Goal: Transaction & Acquisition: Purchase product/service

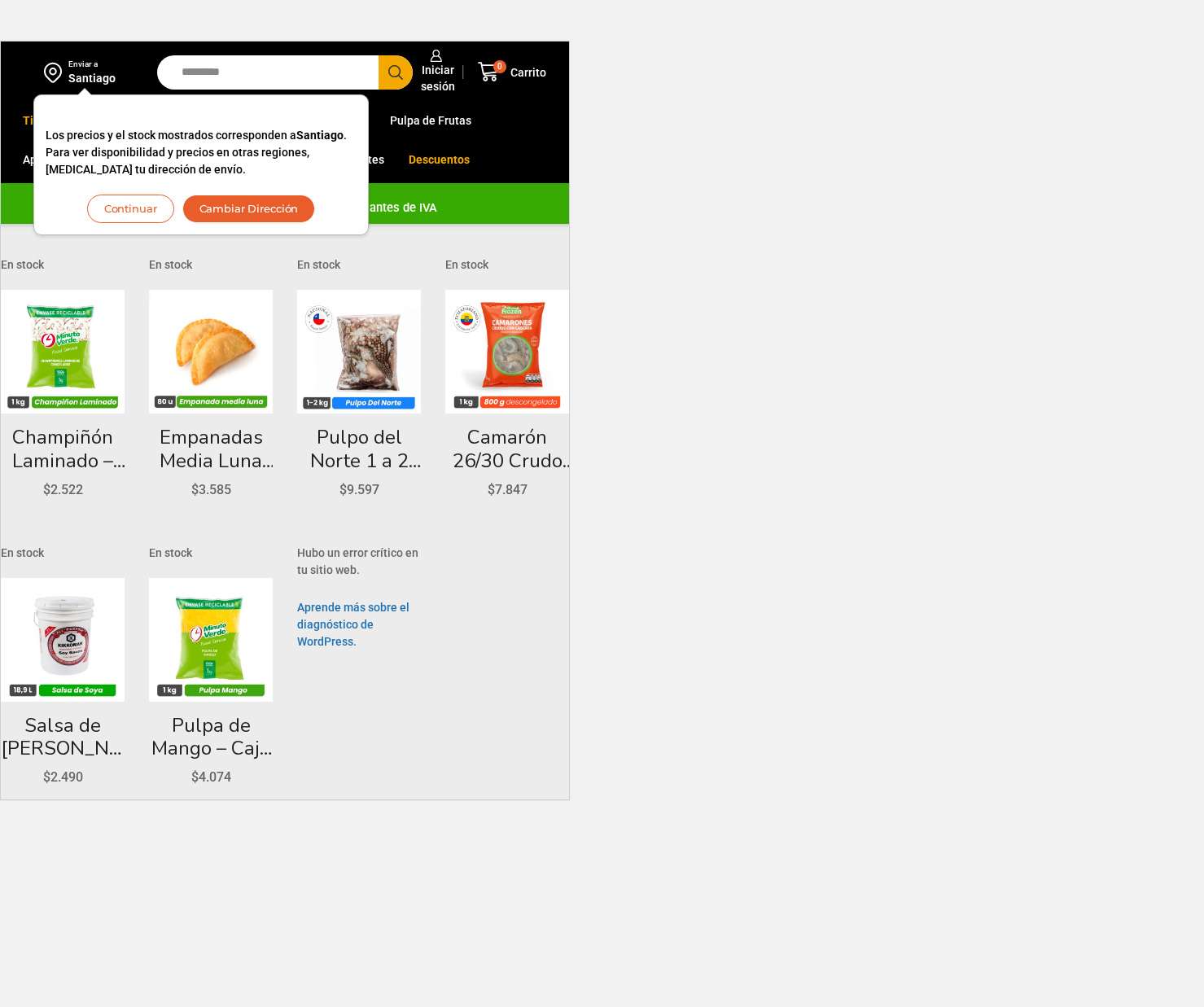
click at [214, 213] on button "Cambiar Dirección" at bounding box center [249, 209] width 133 height 28
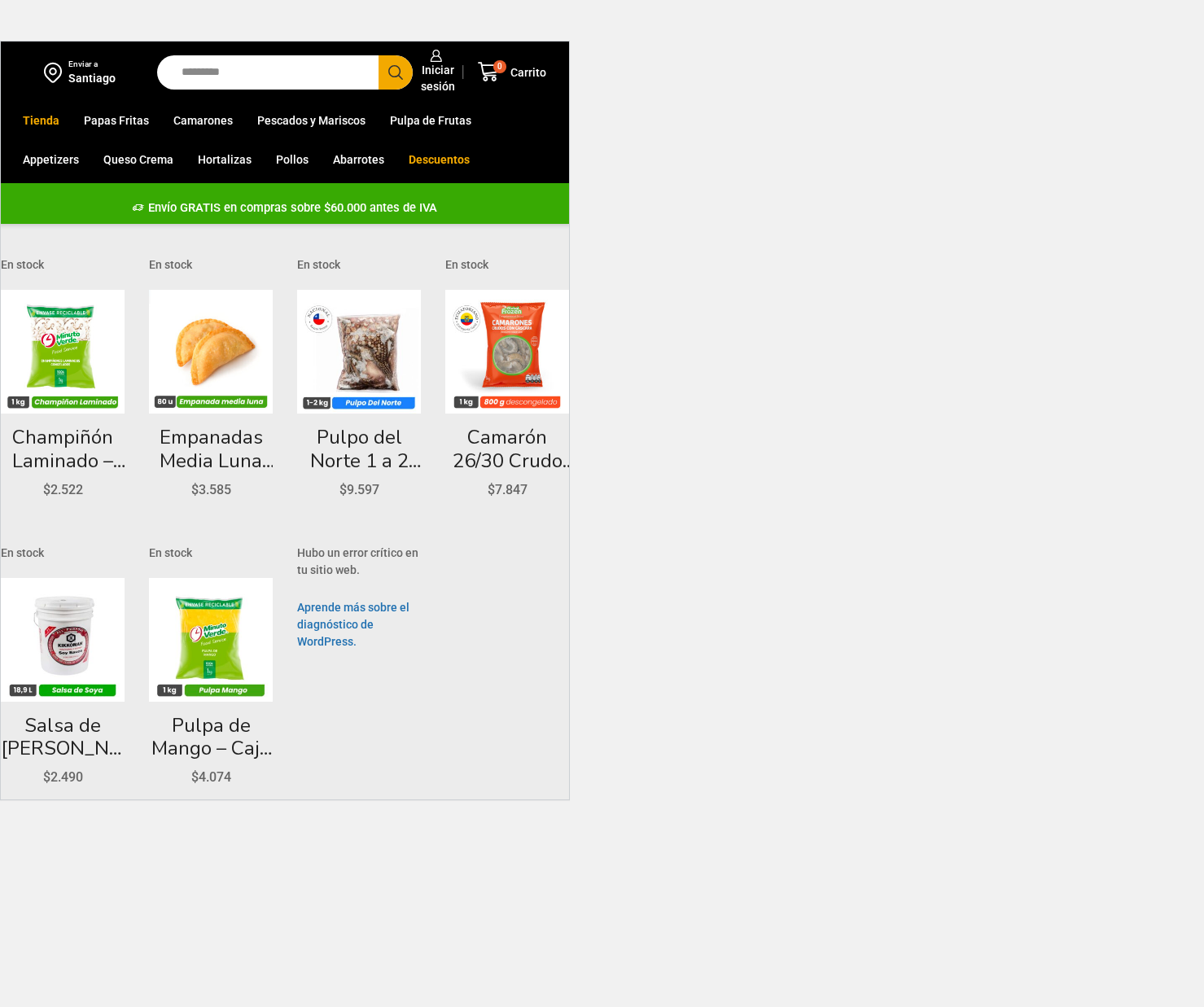
click at [86, 70] on div "Santiago" at bounding box center [92, 78] width 47 height 17
click at [103, 79] on div "Santiago" at bounding box center [92, 78] width 47 height 17
click at [88, 60] on div "Enviar a" at bounding box center [92, 64] width 47 height 11
click at [46, 71] on img at bounding box center [56, 73] width 25 height 28
click at [39, 116] on link "Tienda" at bounding box center [41, 120] width 53 height 31
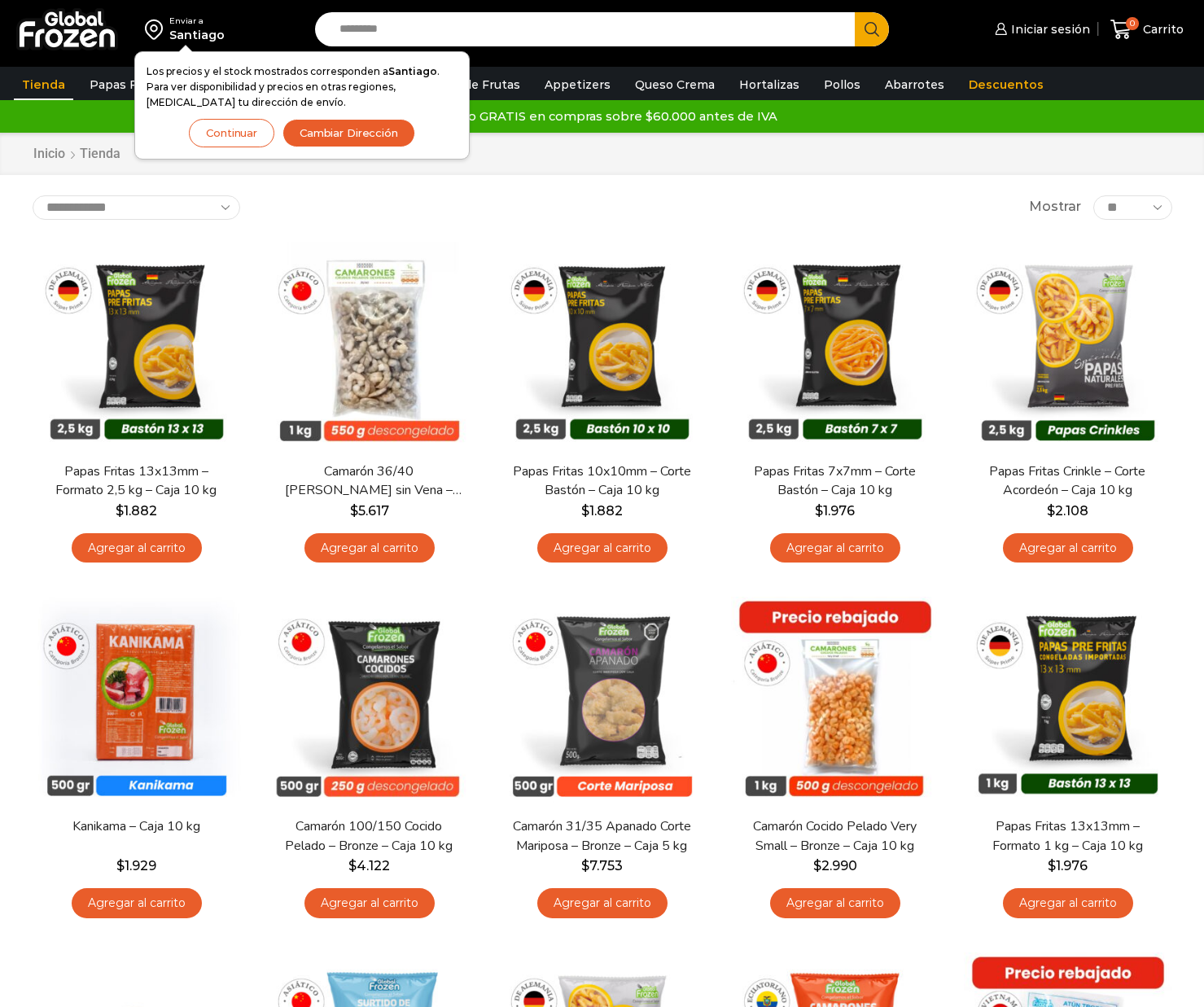
click at [303, 137] on button "Cambiar Dirección" at bounding box center [348, 133] width 132 height 28
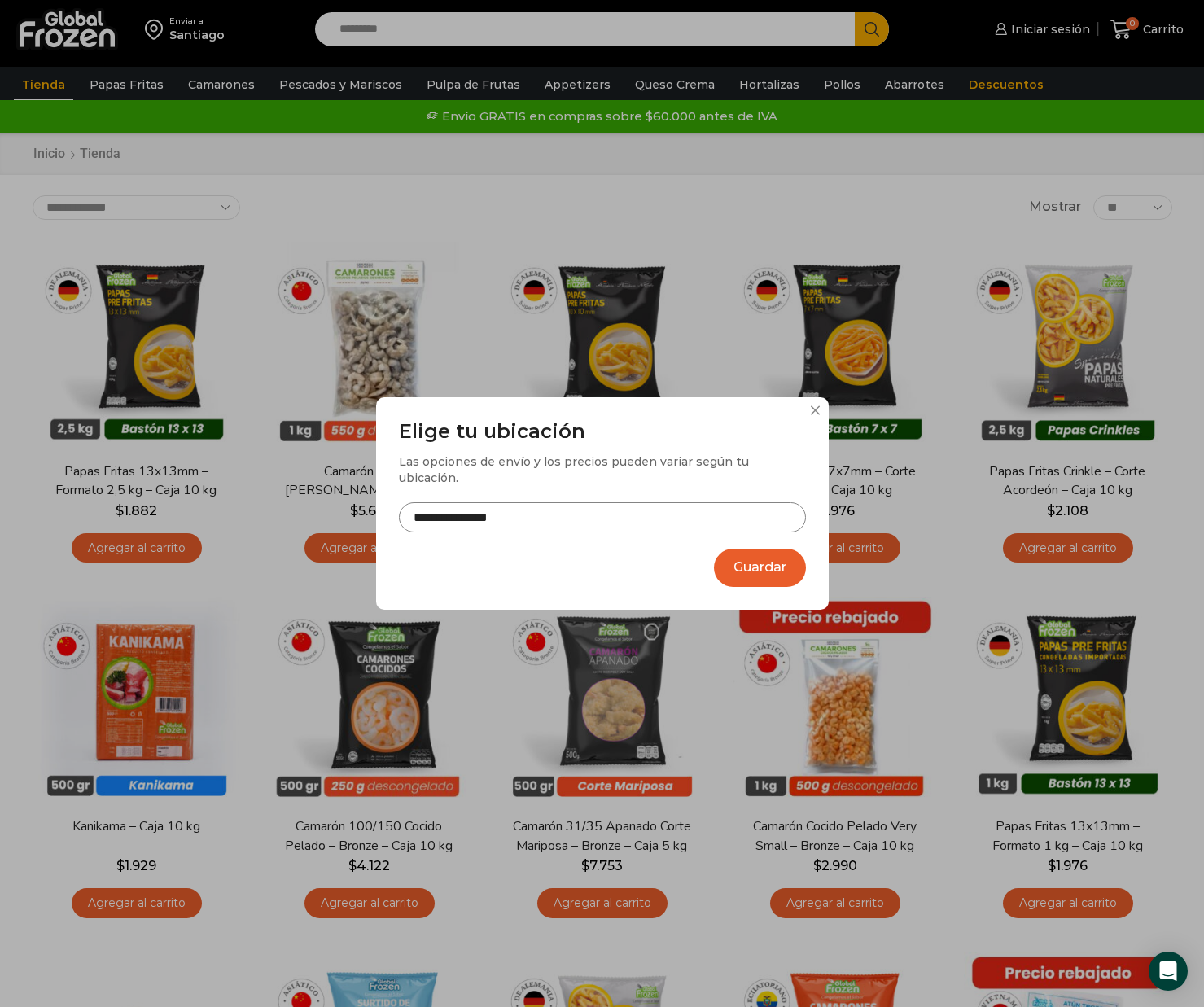
click at [673, 507] on input "**********" at bounding box center [602, 518] width 407 height 30
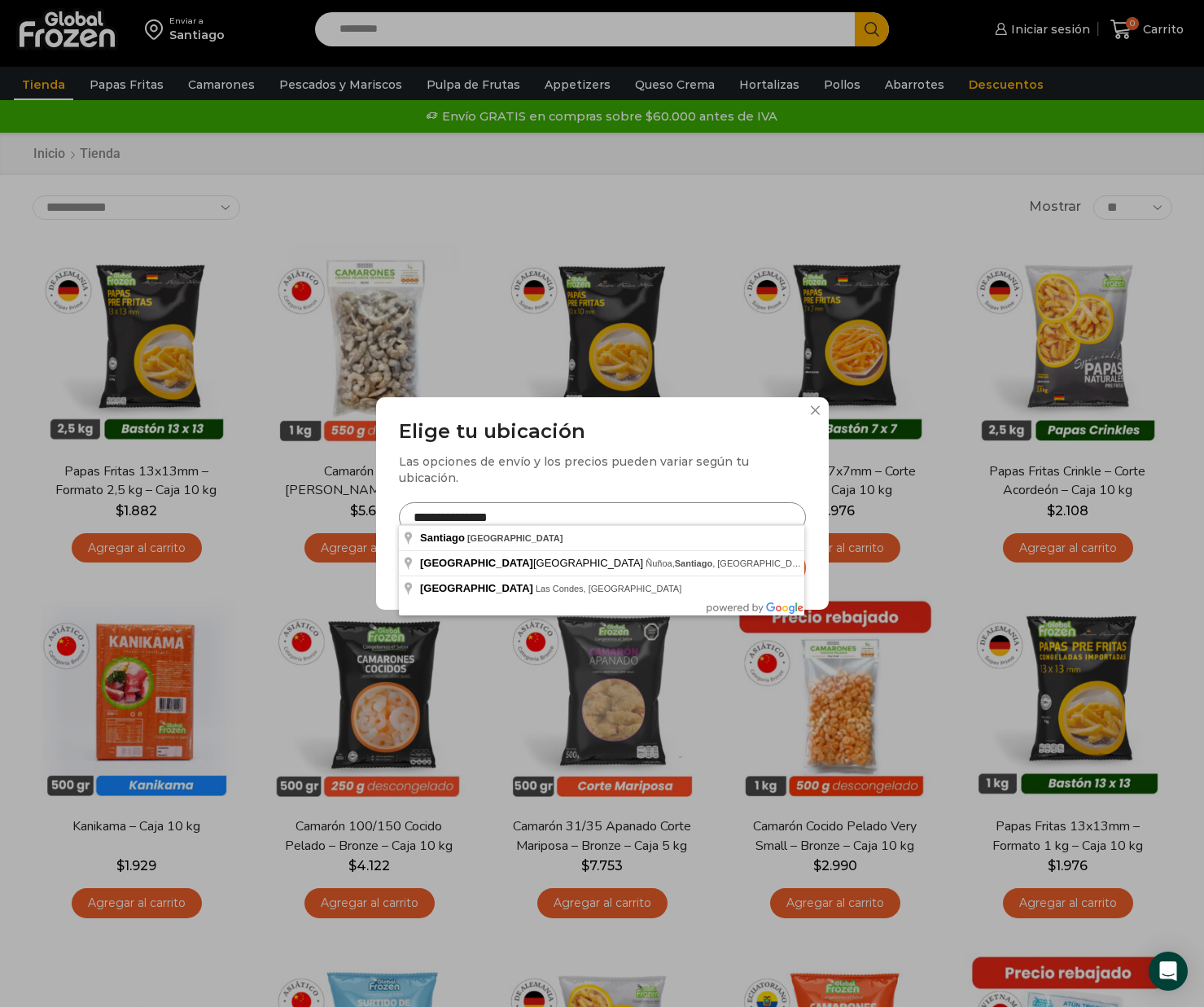
drag, startPoint x: 672, startPoint y: 507, endPoint x: 379, endPoint y: 504, distance: 293.0
click at [392, 510] on div "**********" at bounding box center [602, 504] width 452 height 212
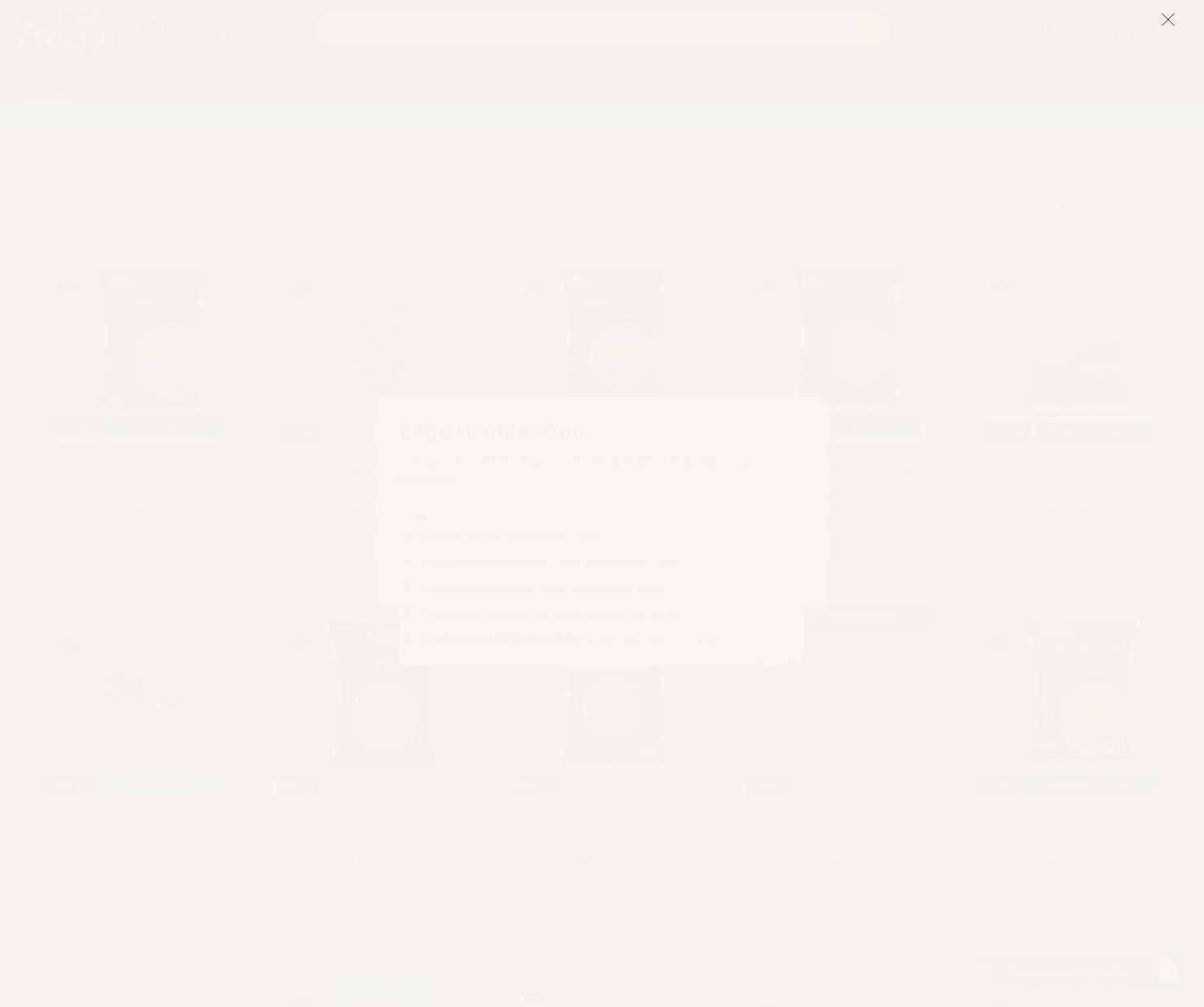
type input "***"
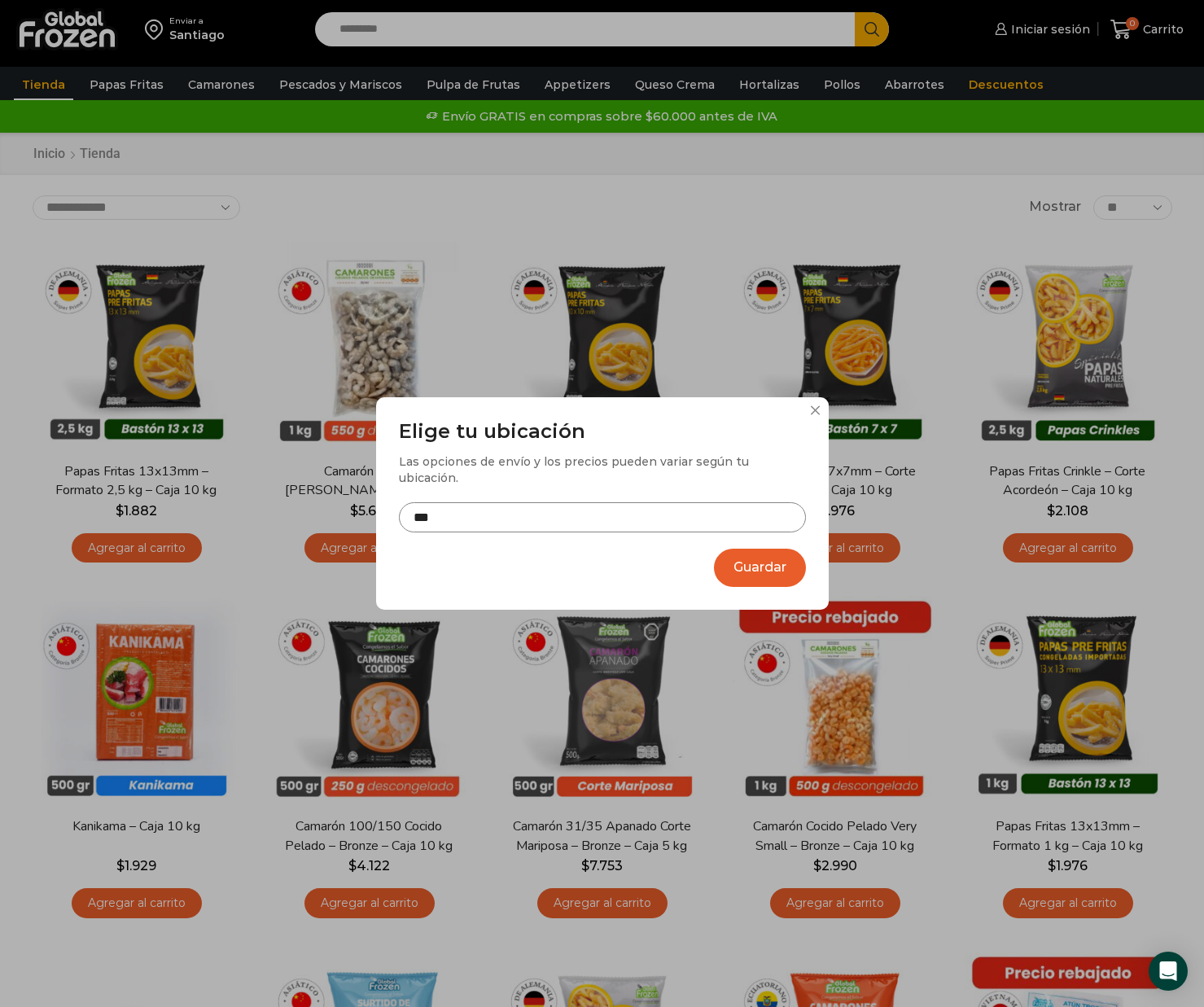
click at [513, 503] on input "***" at bounding box center [602, 518] width 407 height 30
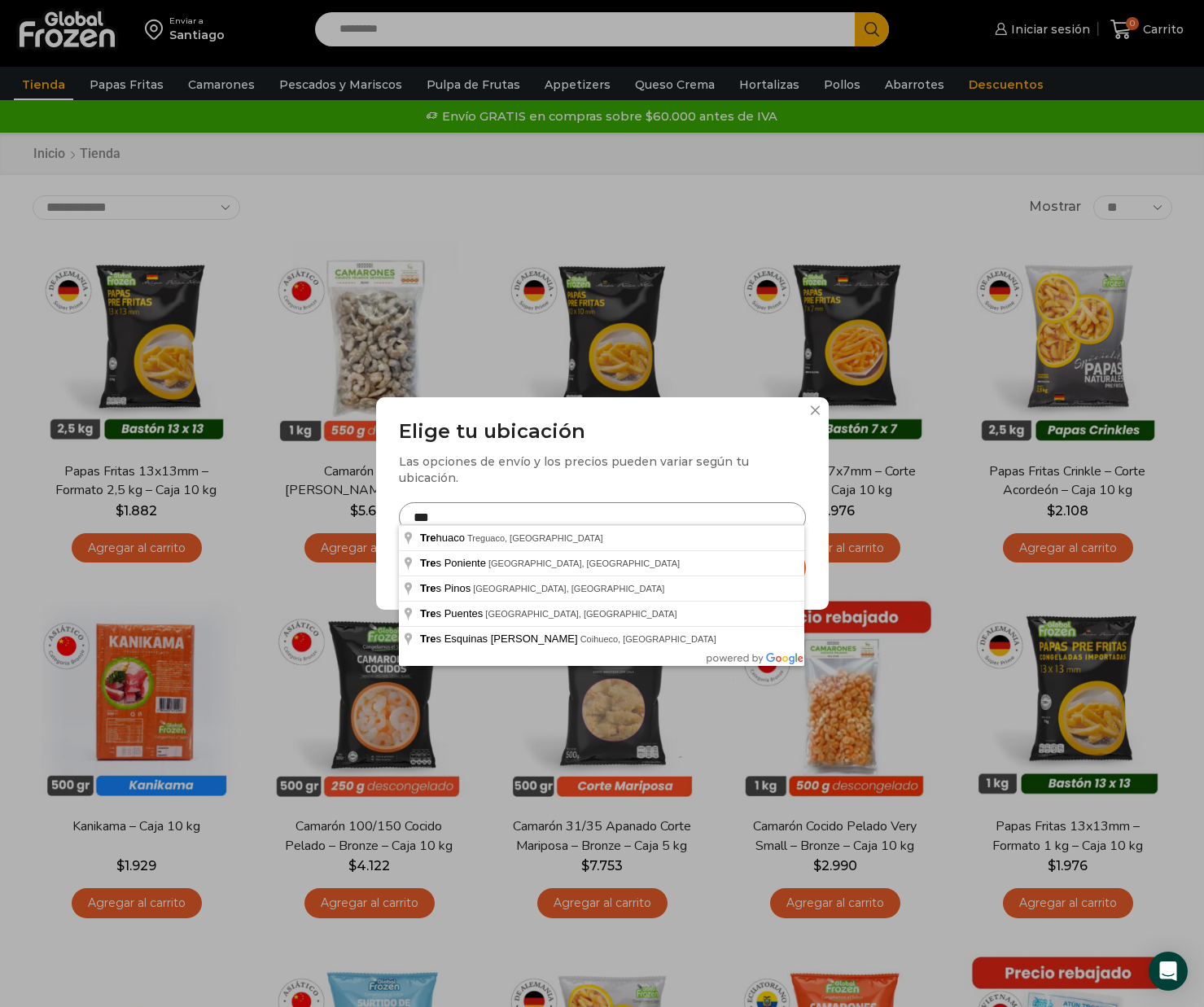
drag, startPoint x: 531, startPoint y: 502, endPoint x: 352, endPoint y: 513, distance: 179.3
click at [352, 513] on div "Elige tu ubicación Las opciones de envío y los precios pueden variar según tu u…" at bounding box center [602, 504] width 1204 height 1007
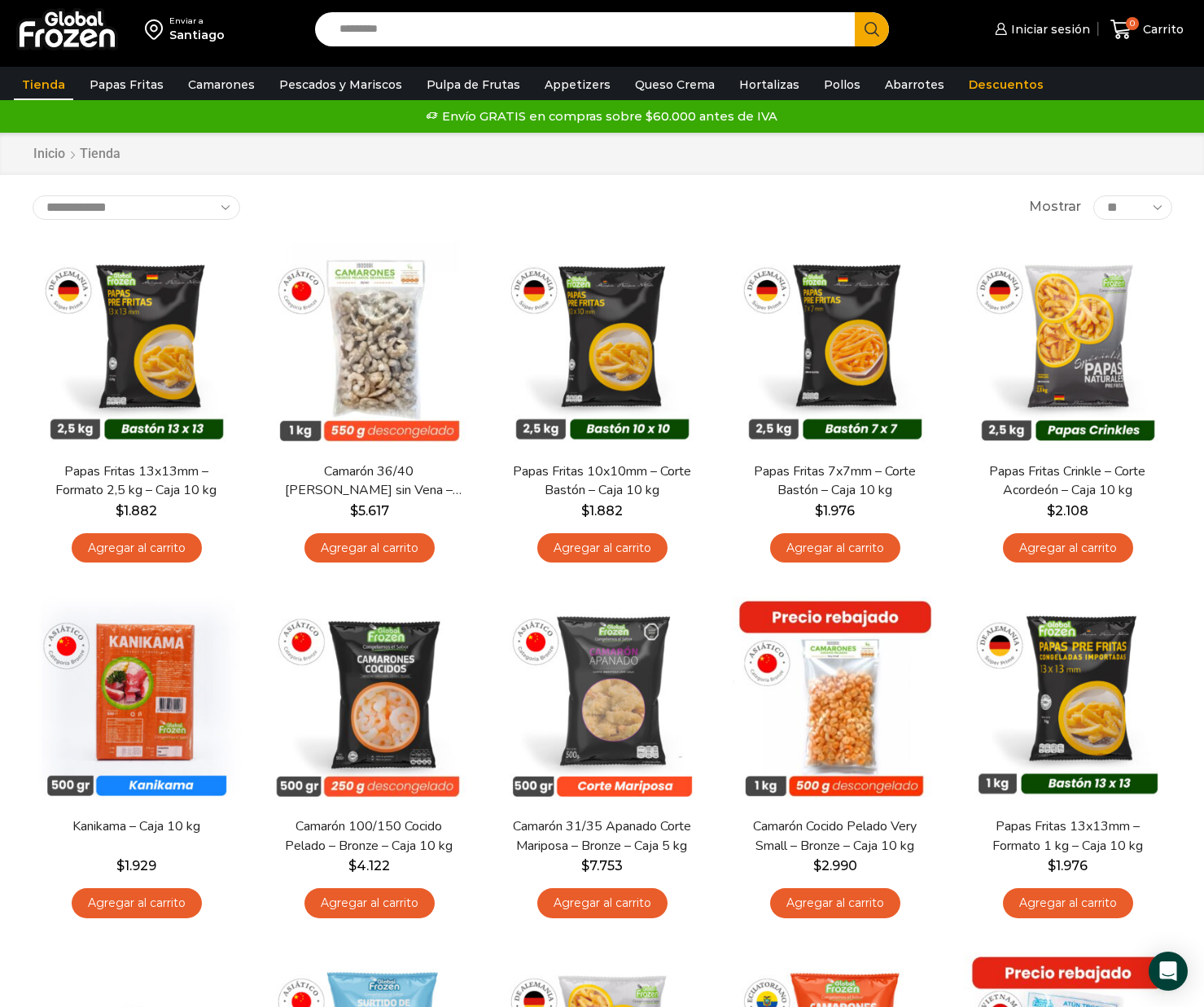
click at [146, 29] on img at bounding box center [157, 30] width 25 height 28
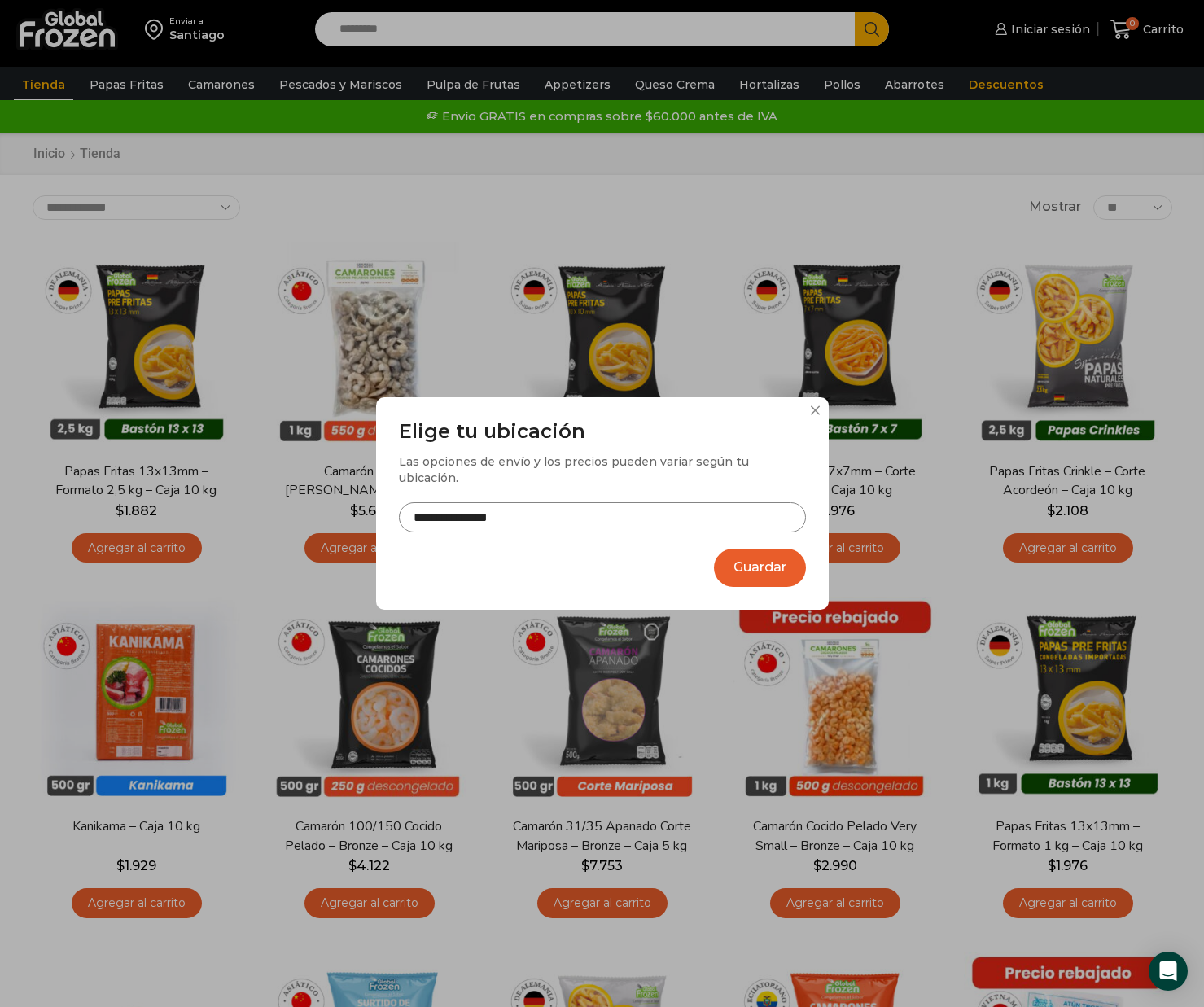
click at [553, 518] on input "**********" at bounding box center [602, 518] width 407 height 30
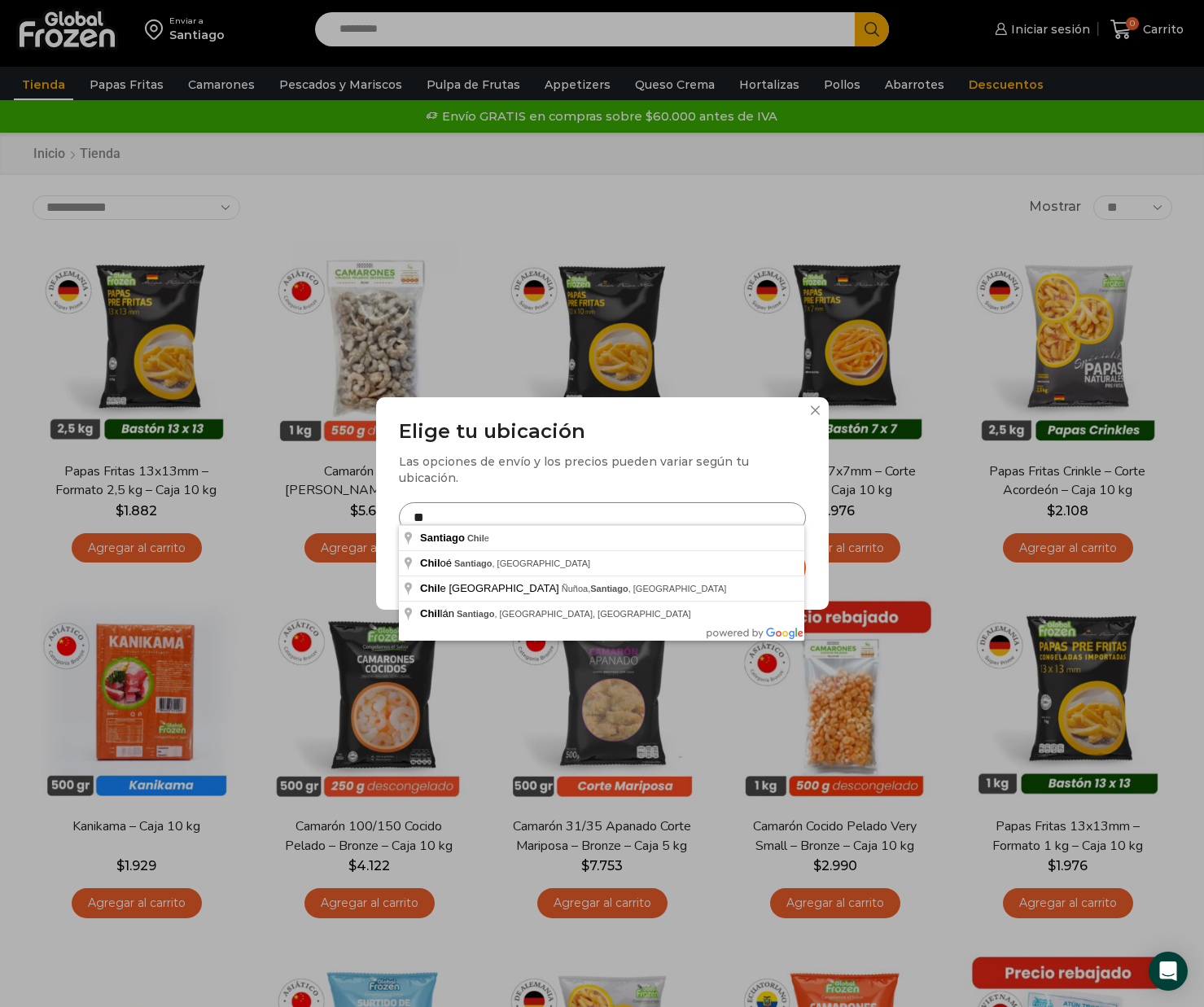
type input "*"
type input "**********"
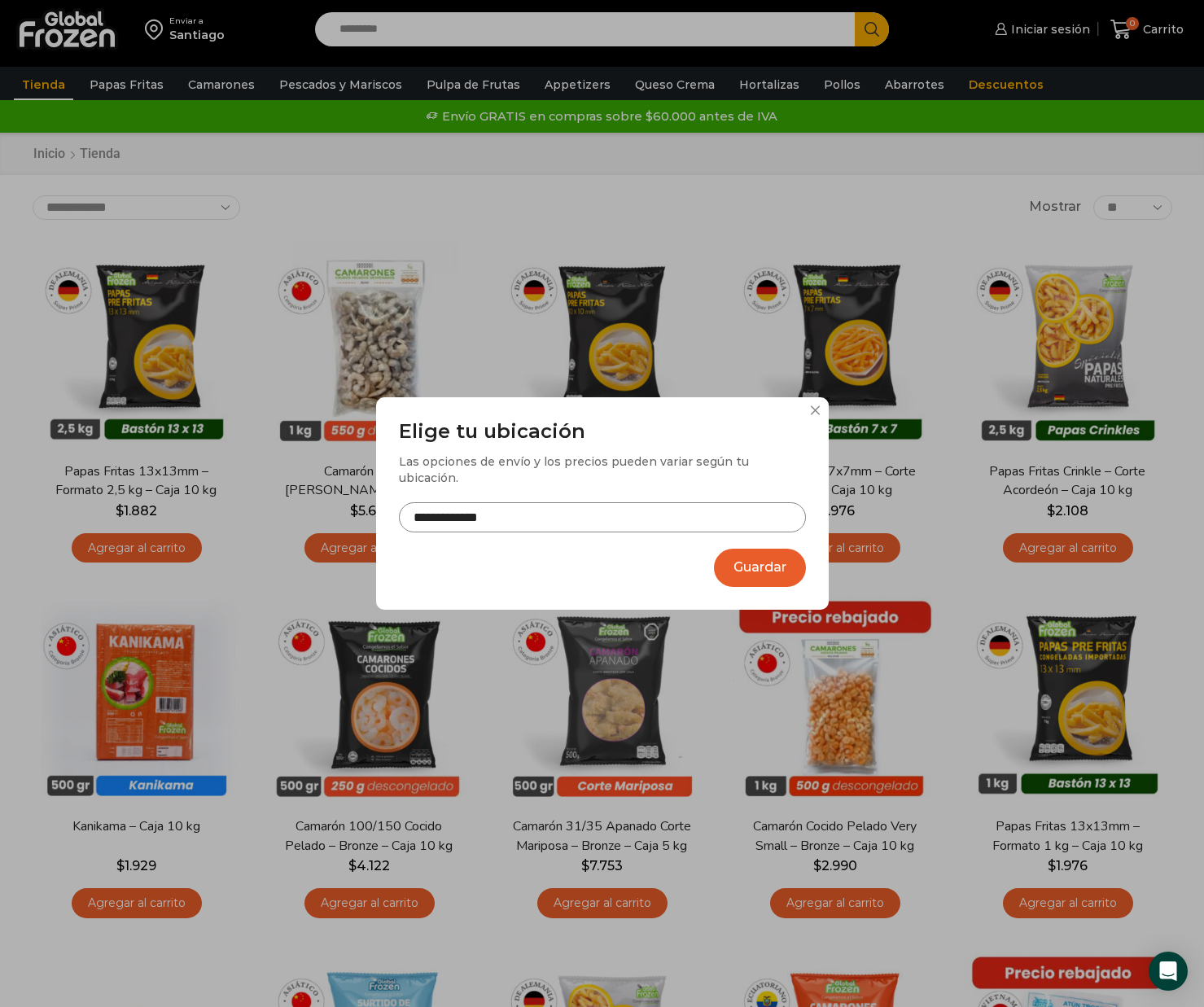
drag, startPoint x: 551, startPoint y: 513, endPoint x: 619, endPoint y: 545, distance: 75.2
click at [759, 549] on button "Guardar" at bounding box center [759, 568] width 92 height 39
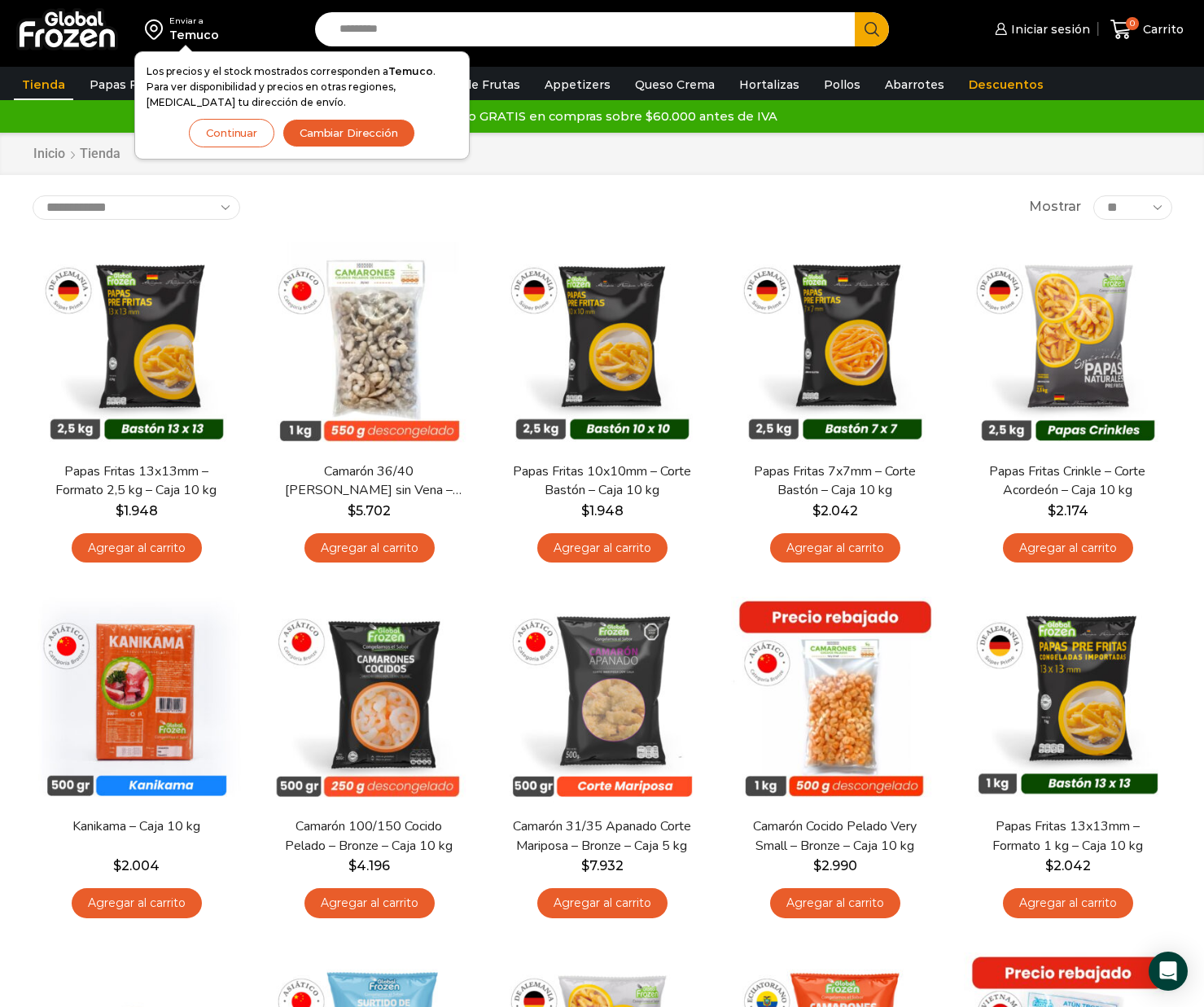
click at [236, 130] on button "Continuar" at bounding box center [231, 133] width 85 height 28
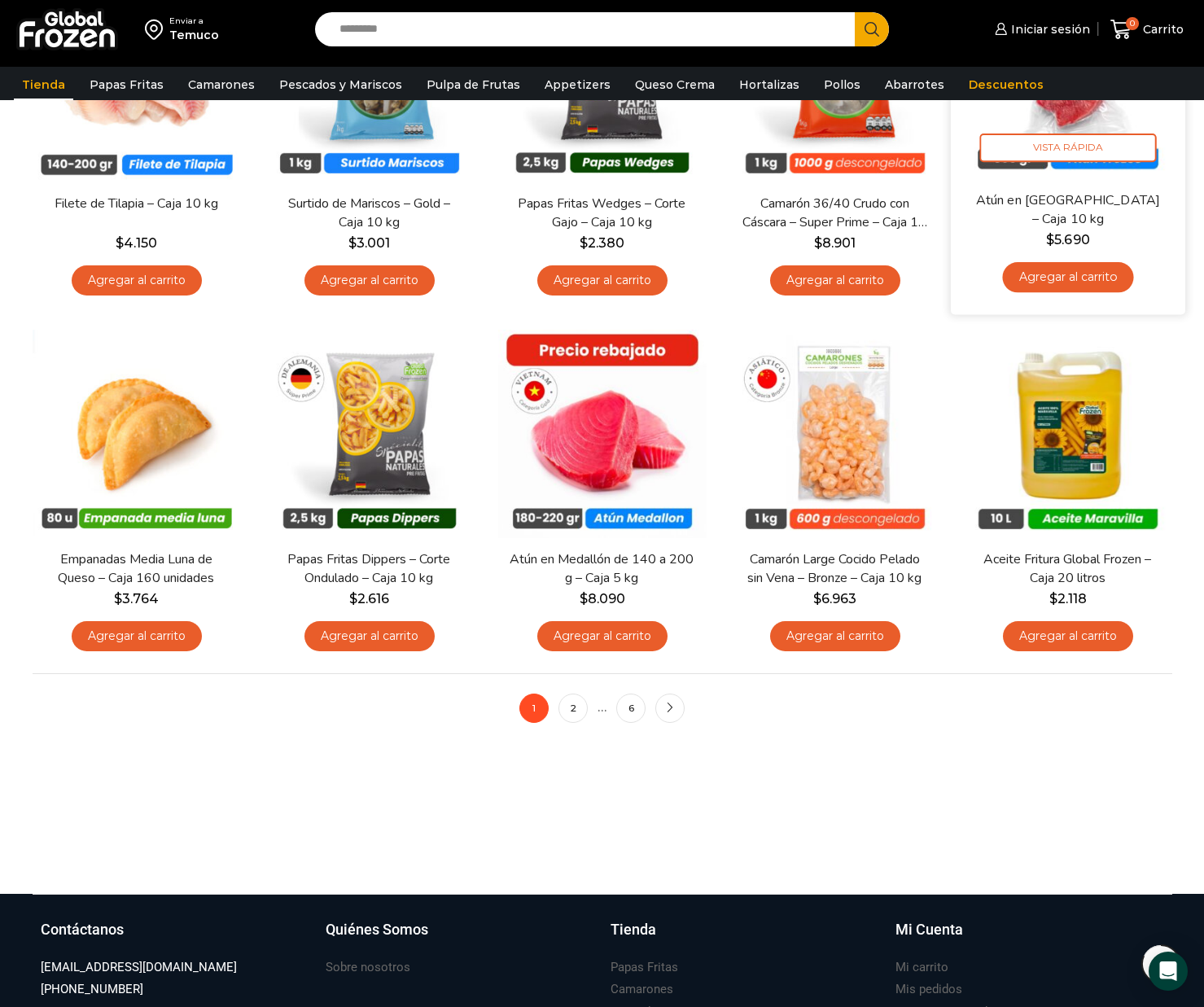
scroll to position [988, 0]
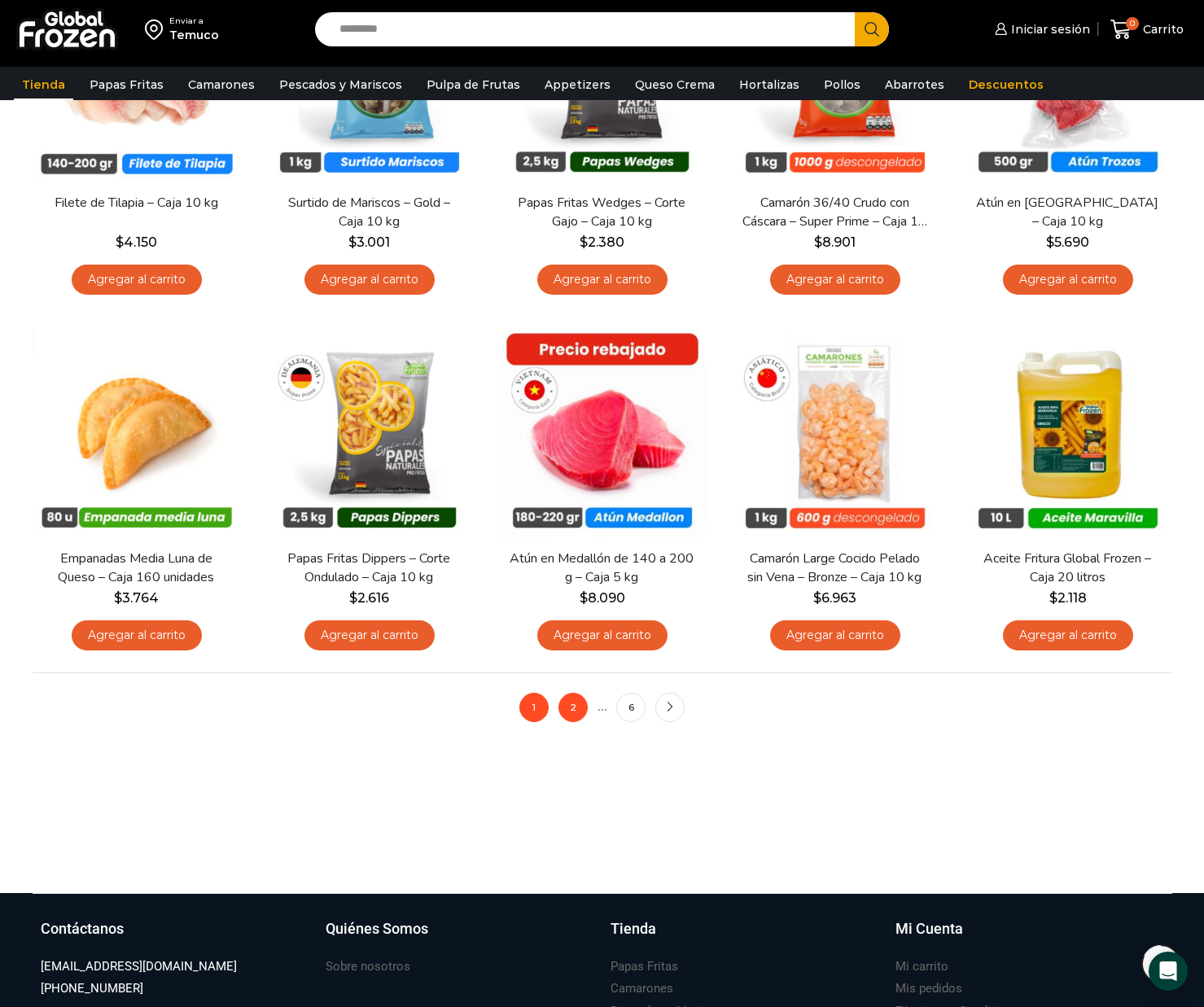
click at [571, 708] on link "2" at bounding box center [573, 707] width 29 height 29
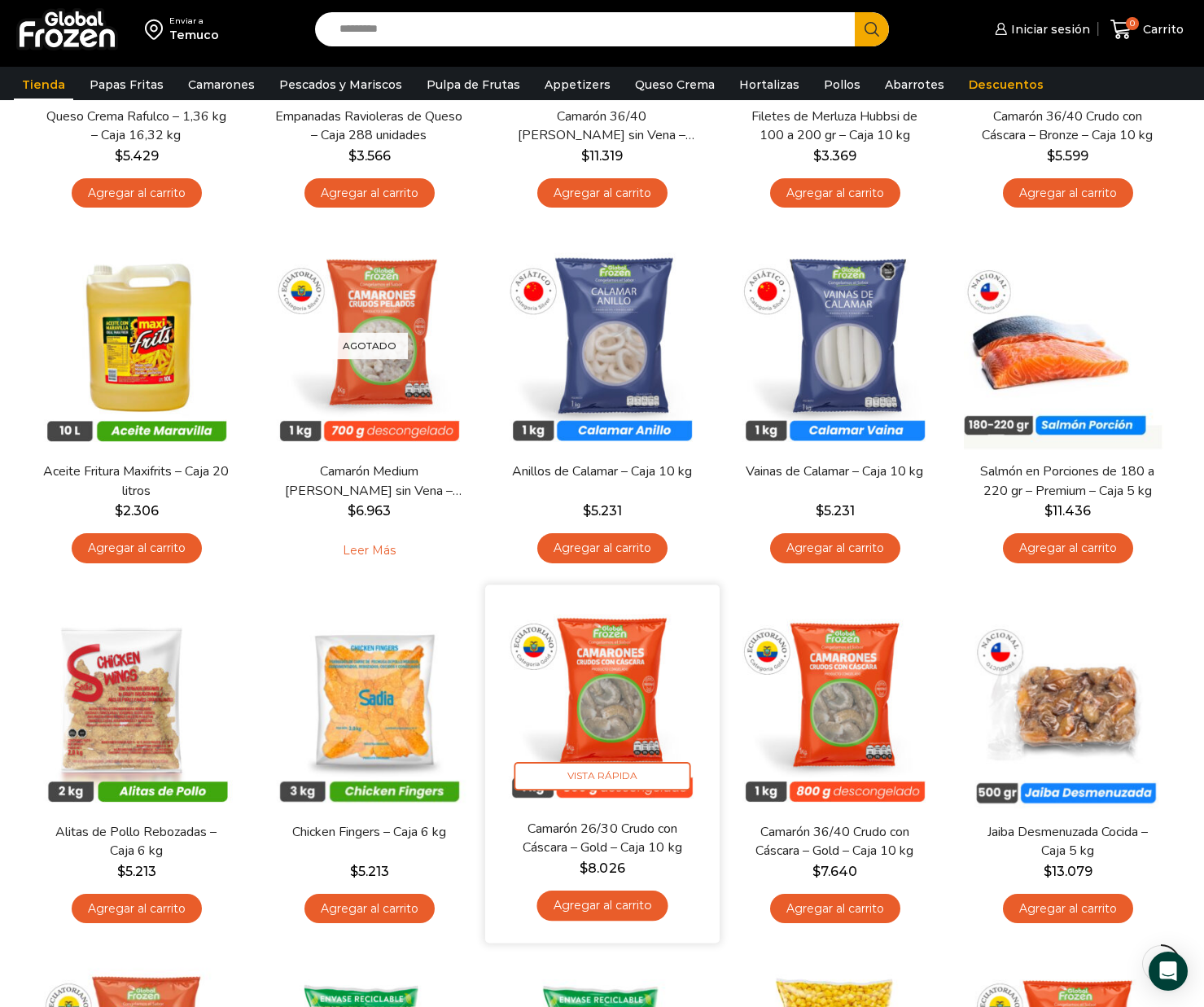
scroll to position [408, 0]
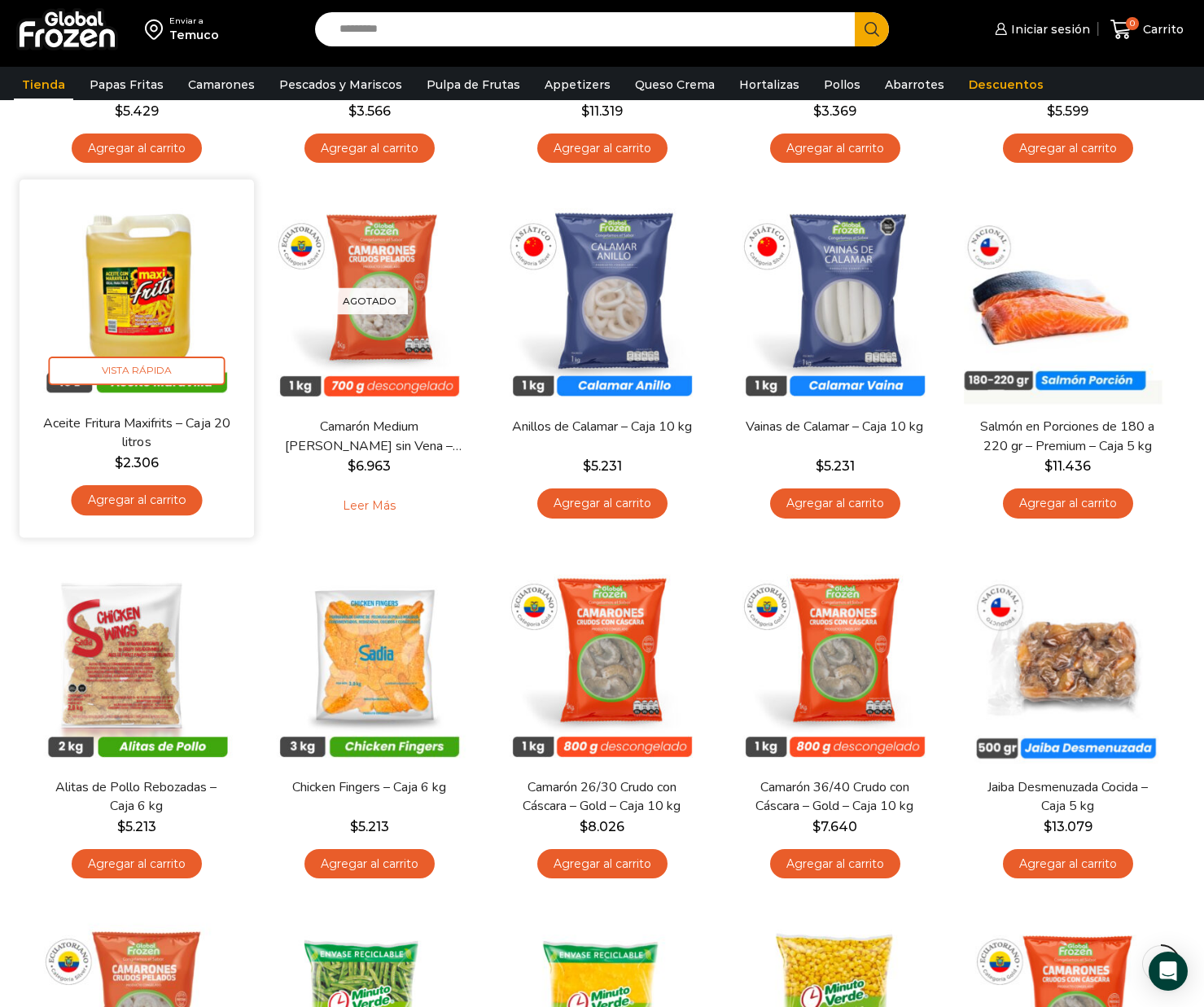
click at [163, 496] on link "Agregar al carrito" at bounding box center [136, 500] width 131 height 30
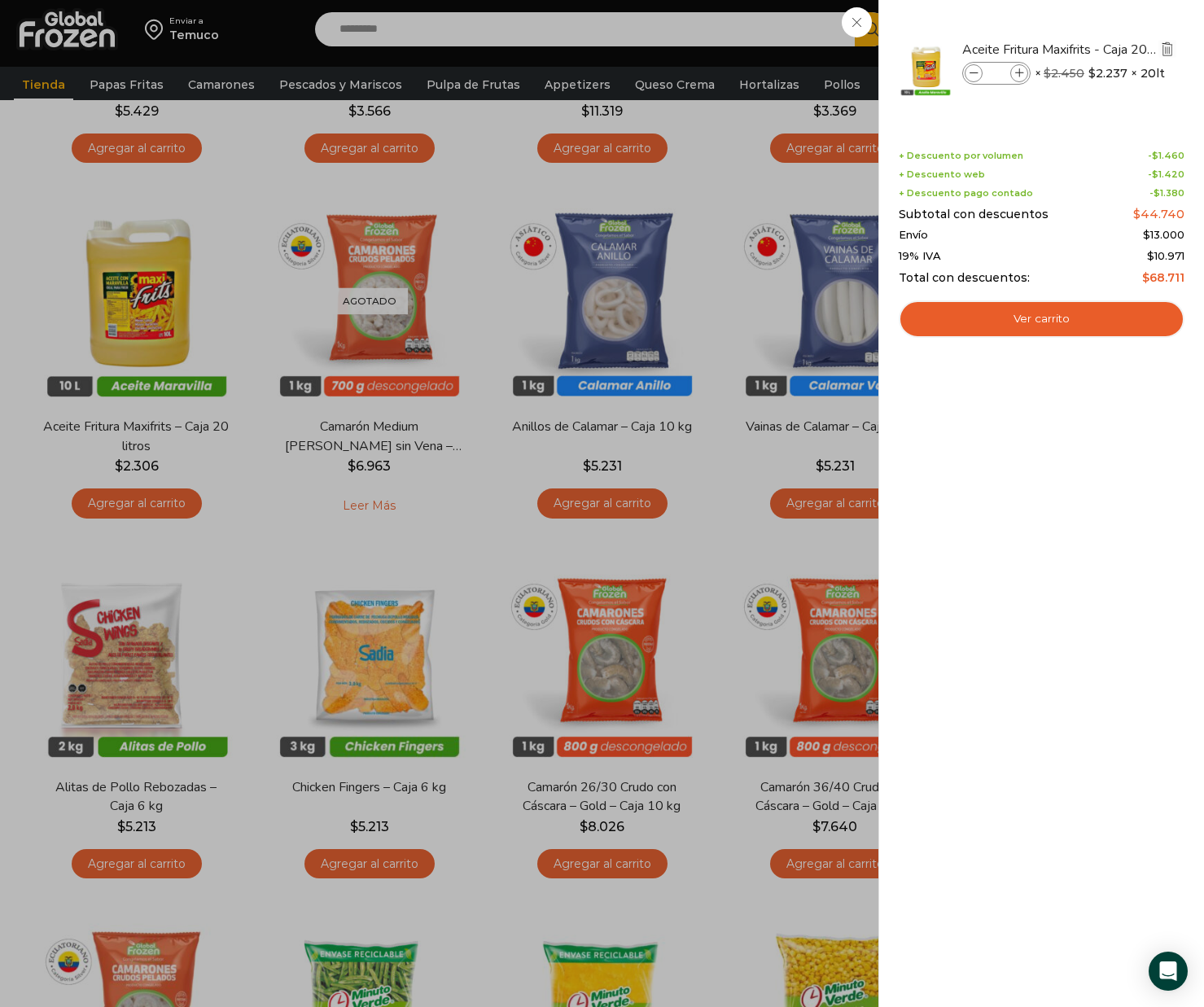
click at [1166, 50] on img "Eliminar Aceite Fritura Maxifrits - Caja 20 litros del carrito" at bounding box center [1167, 48] width 15 height 15
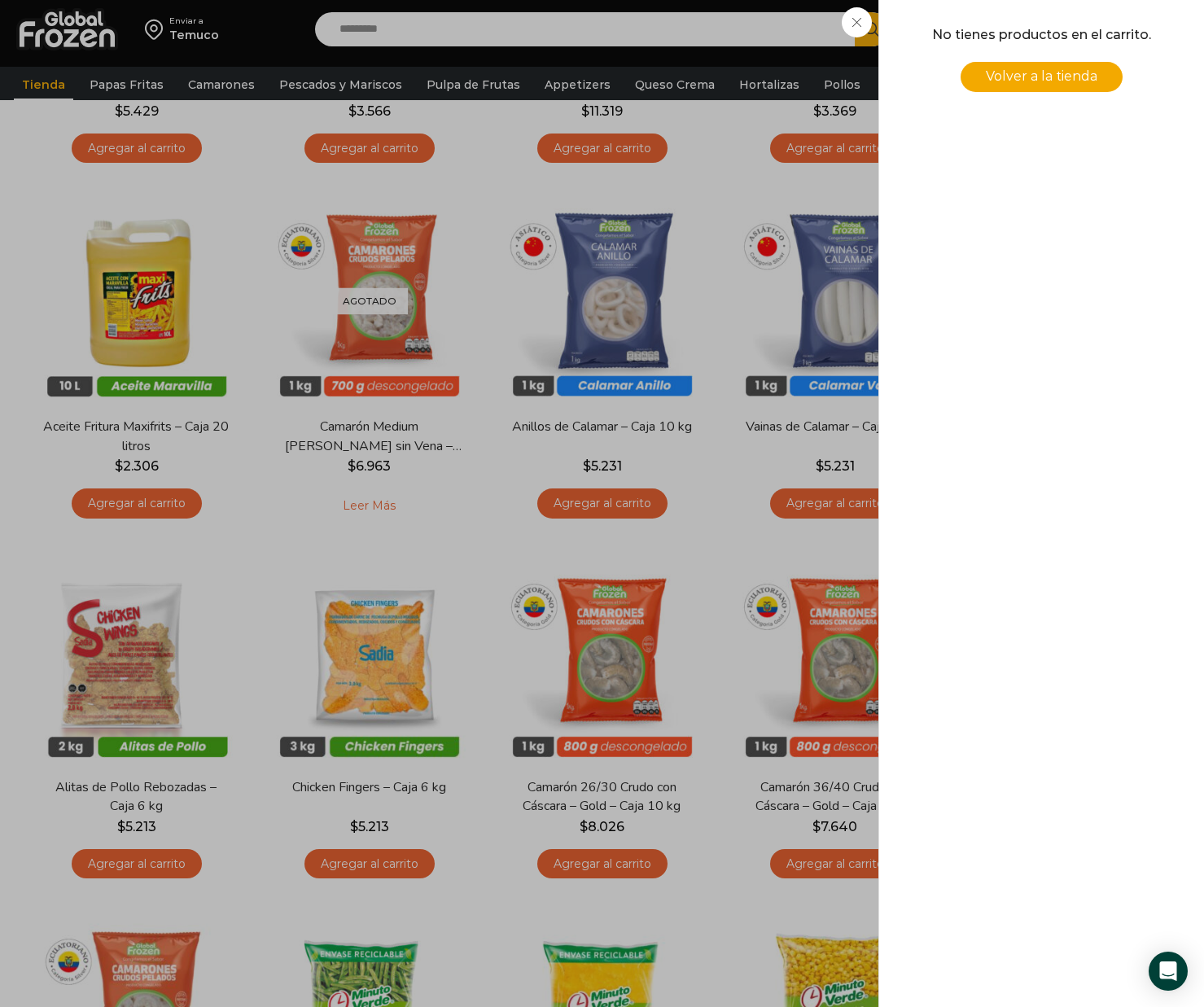
click at [1106, 25] on div "0 Carrito 0 0 Shopping Cart No tienes productos en el carrito. Volver a la tien…" at bounding box center [1146, 30] width 82 height 39
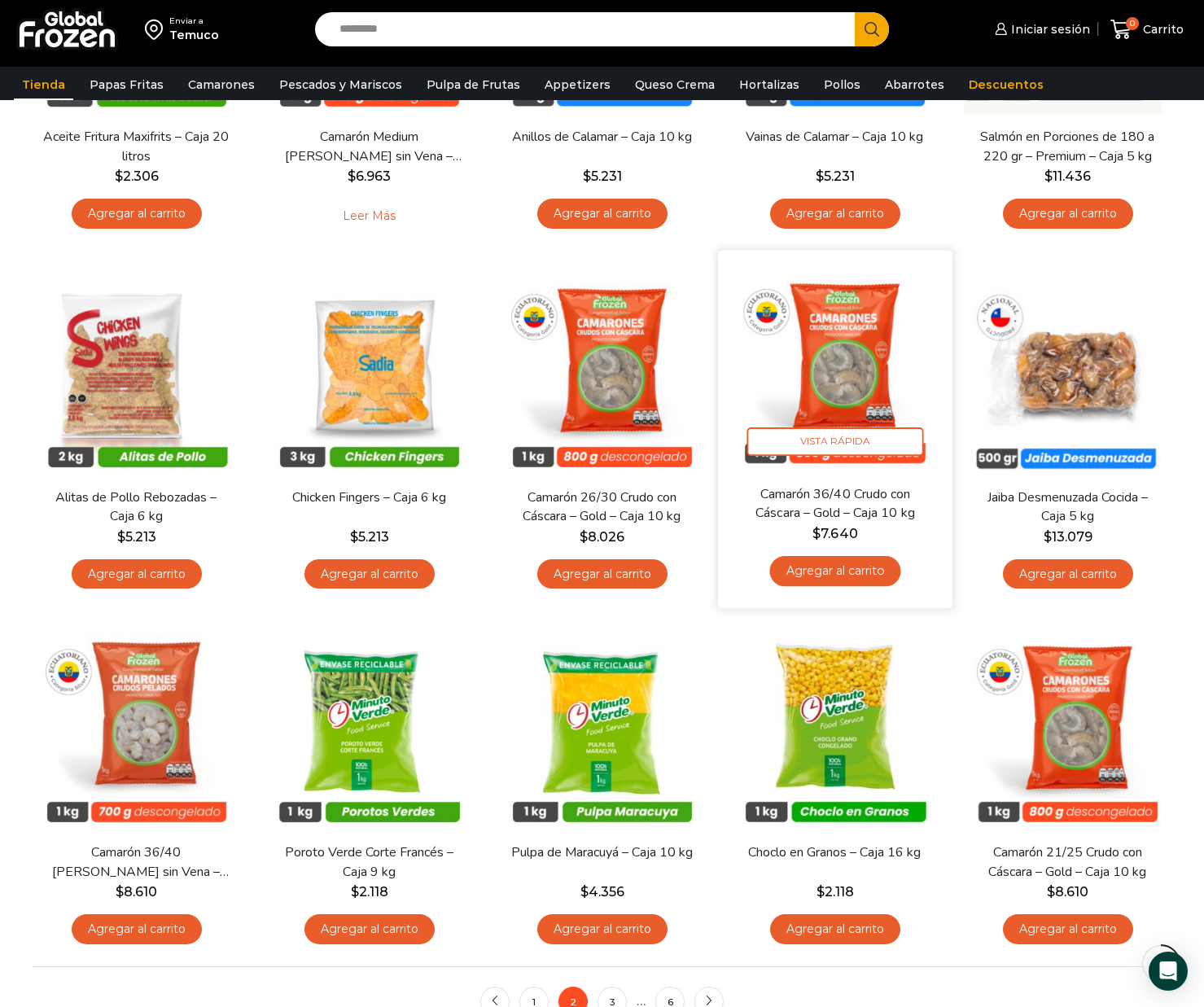
scroll to position [703, 0]
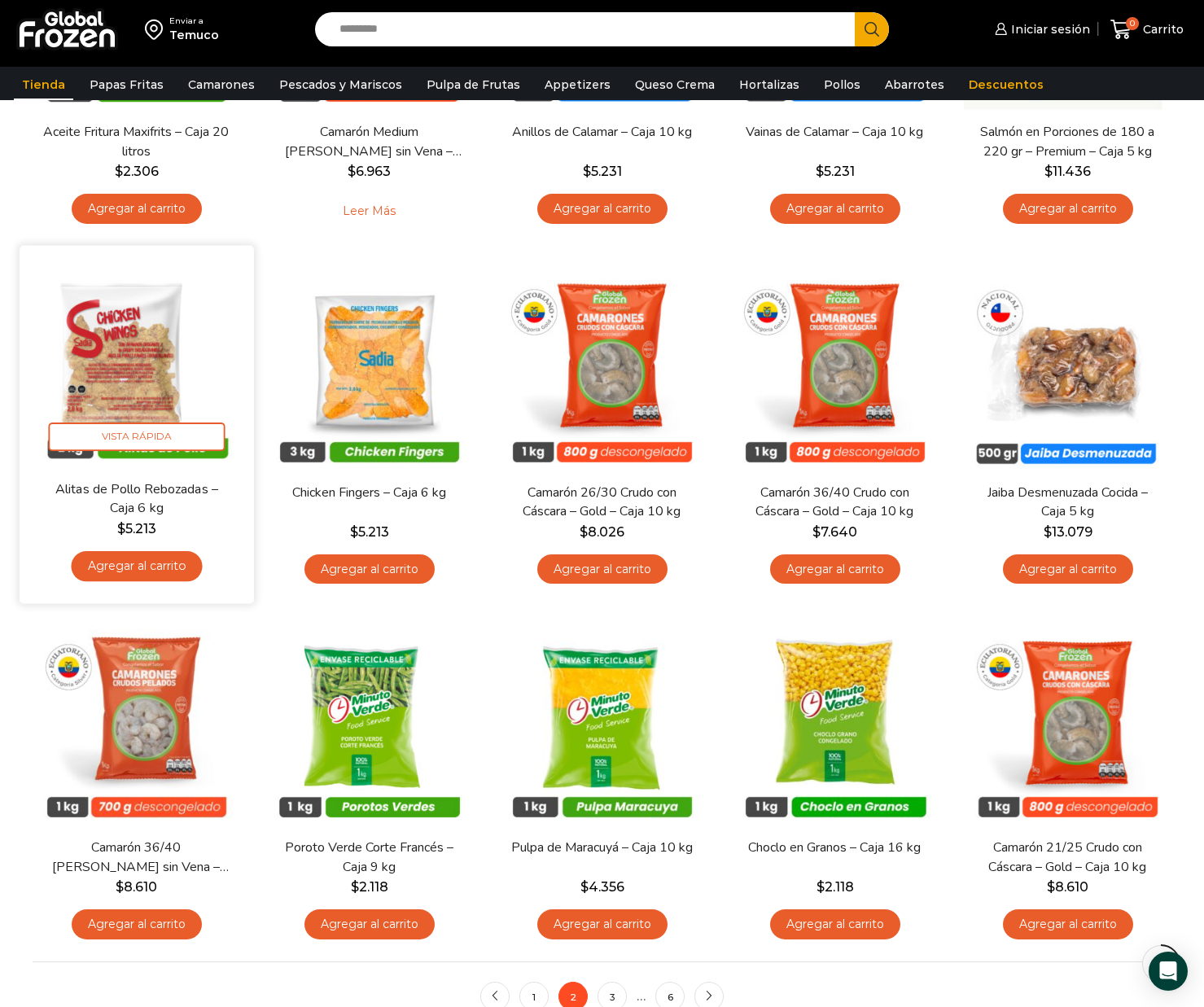
click at [167, 561] on link "Agregar al carrito" at bounding box center [136, 566] width 131 height 30
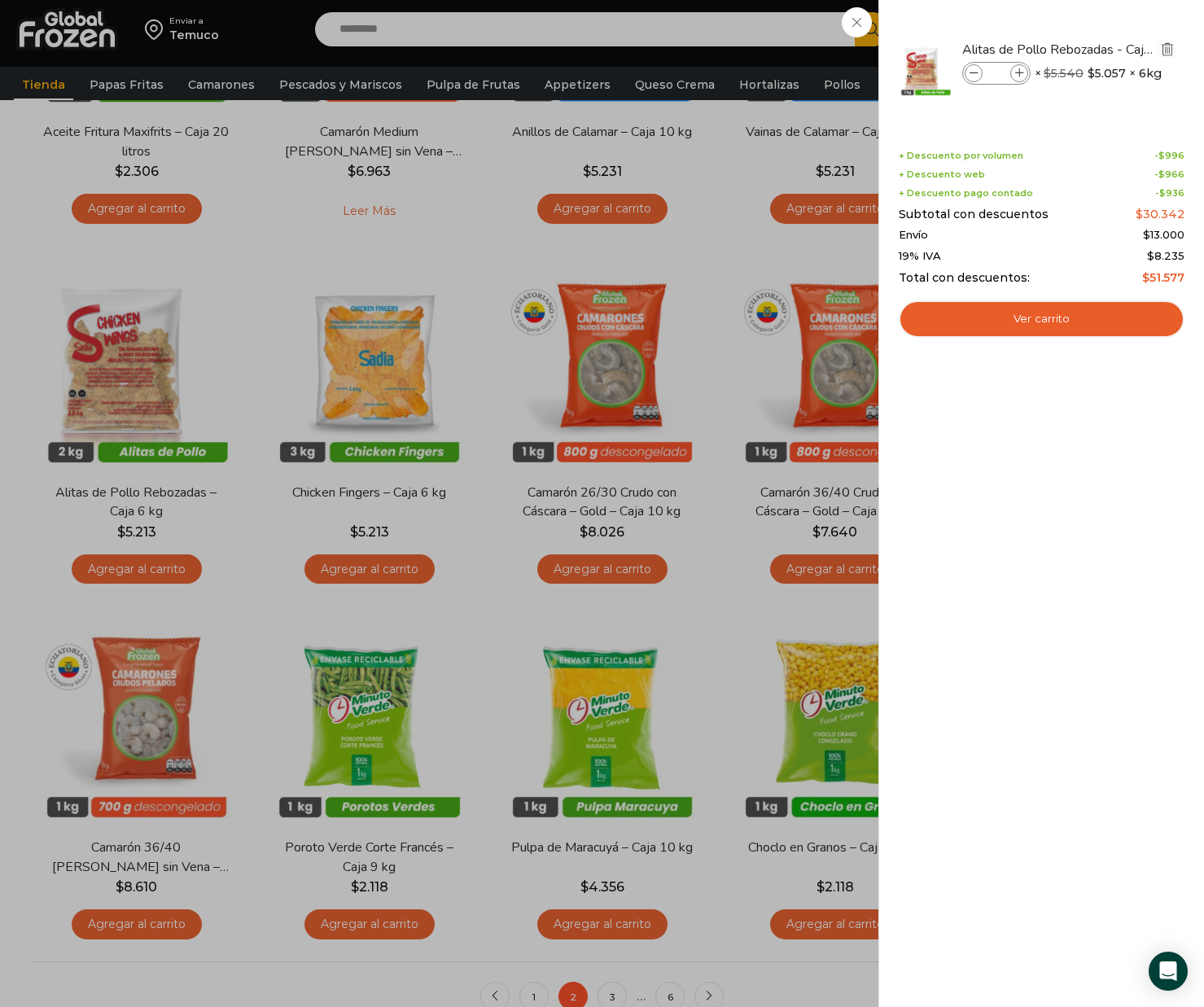
click at [1165, 49] on img "Eliminar Alitas de Pollo Rebozadas - Caja 6 kg del carrito" at bounding box center [1167, 48] width 15 height 15
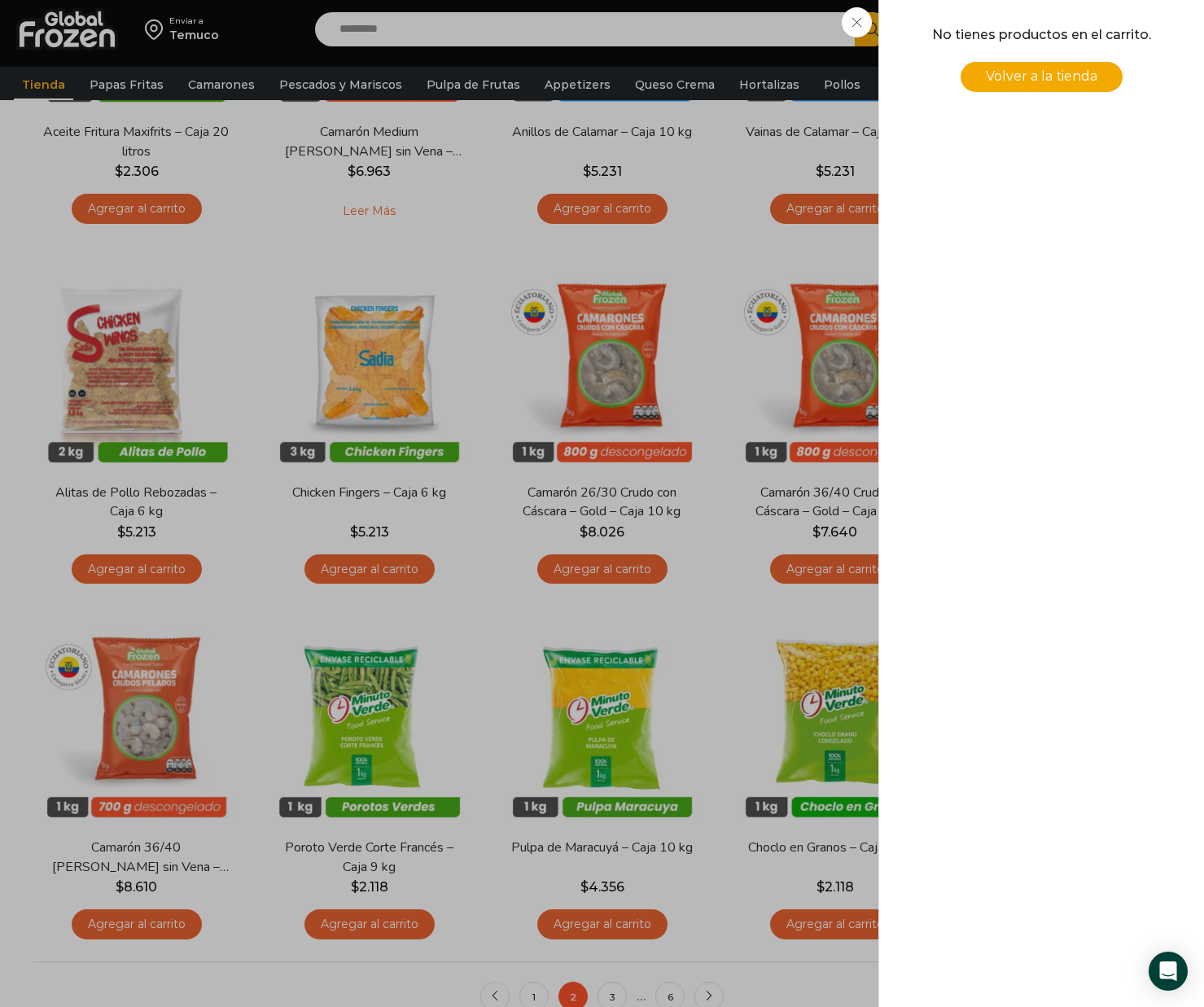
click at [1106, 25] on div "0 Carrito 0 0 Shopping Cart No tienes productos en el carrito. Volver a la tien…" at bounding box center [1146, 30] width 82 height 39
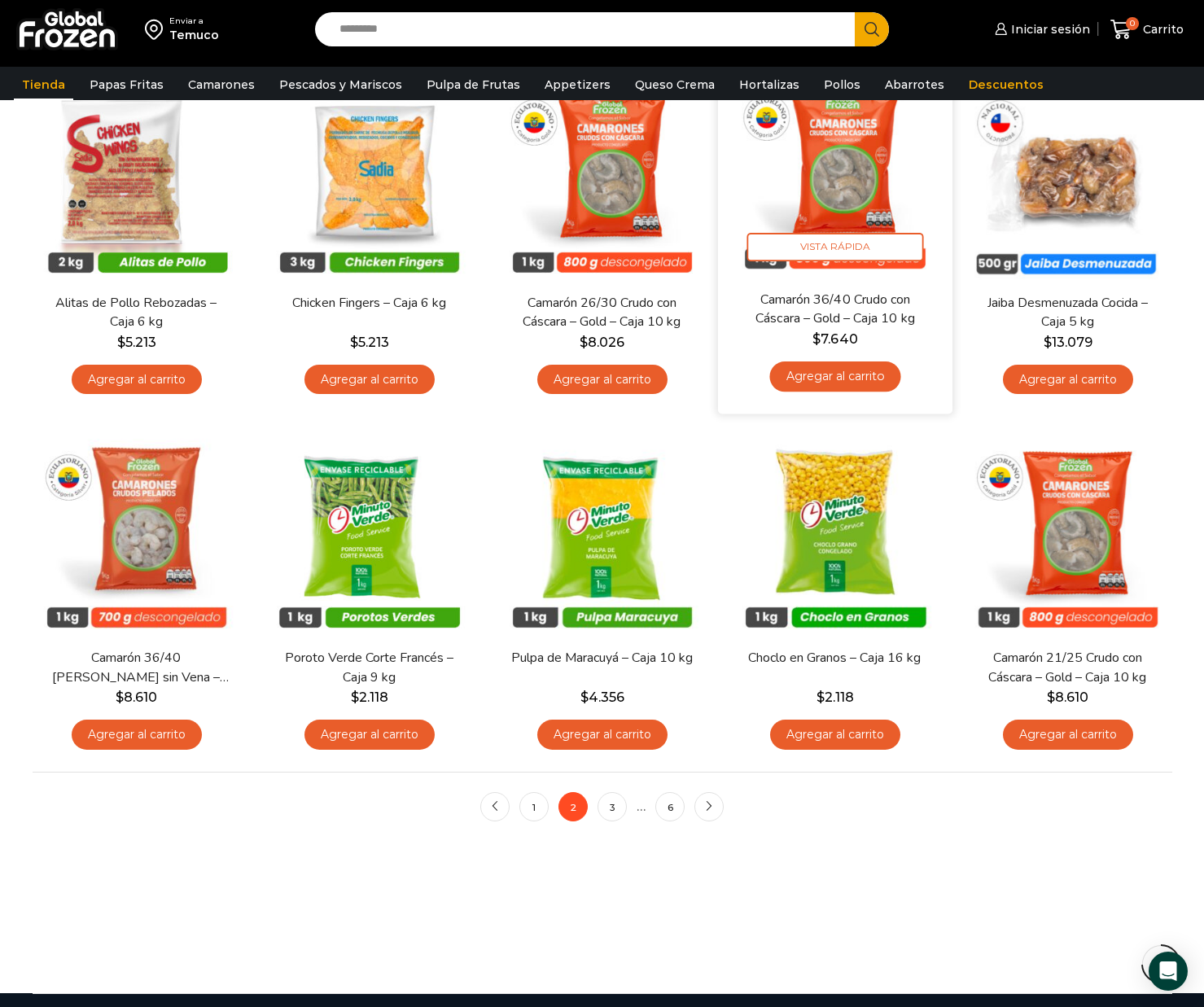
scroll to position [898, 0]
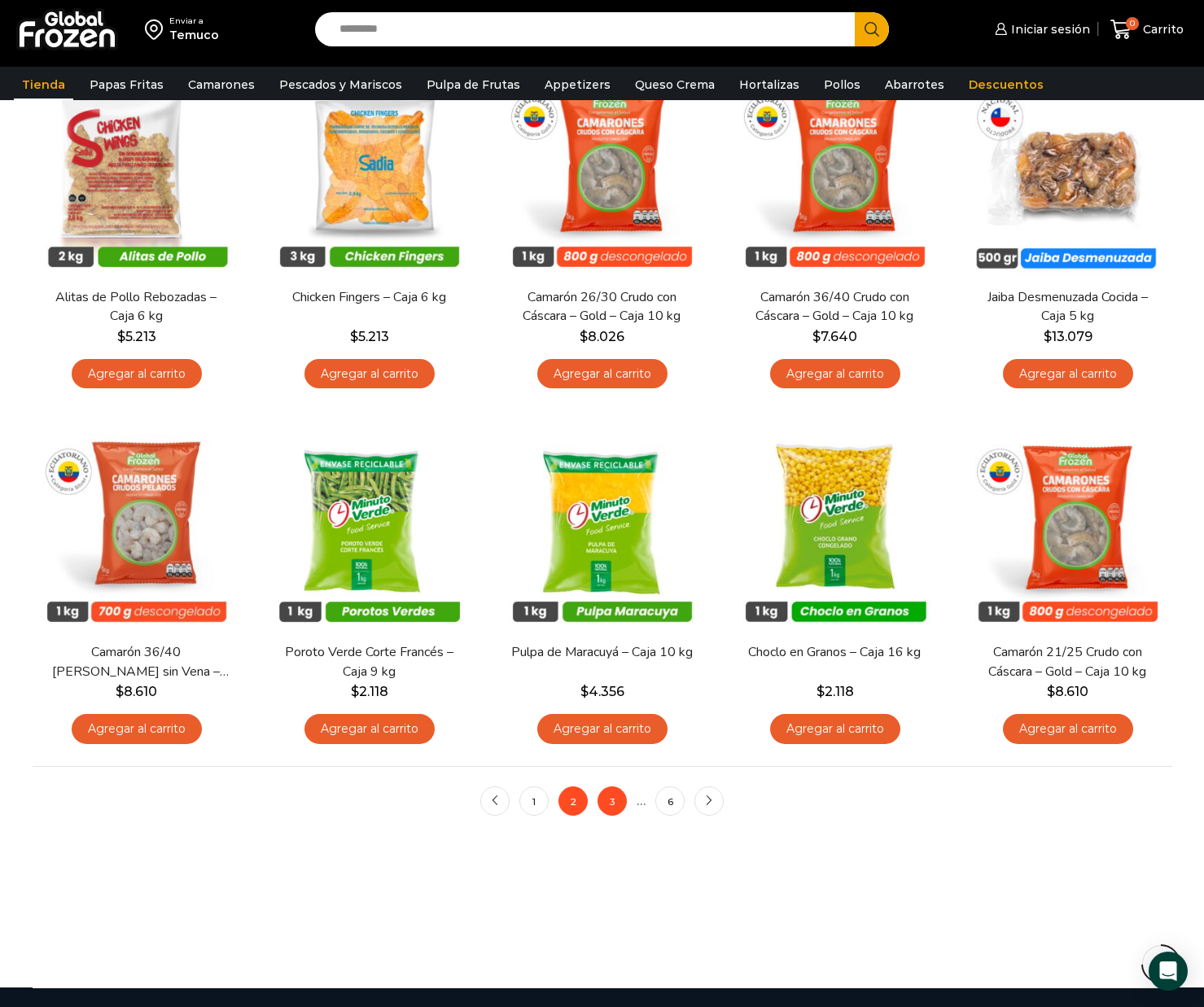
click at [615, 806] on link "3" at bounding box center [611, 801] width 29 height 29
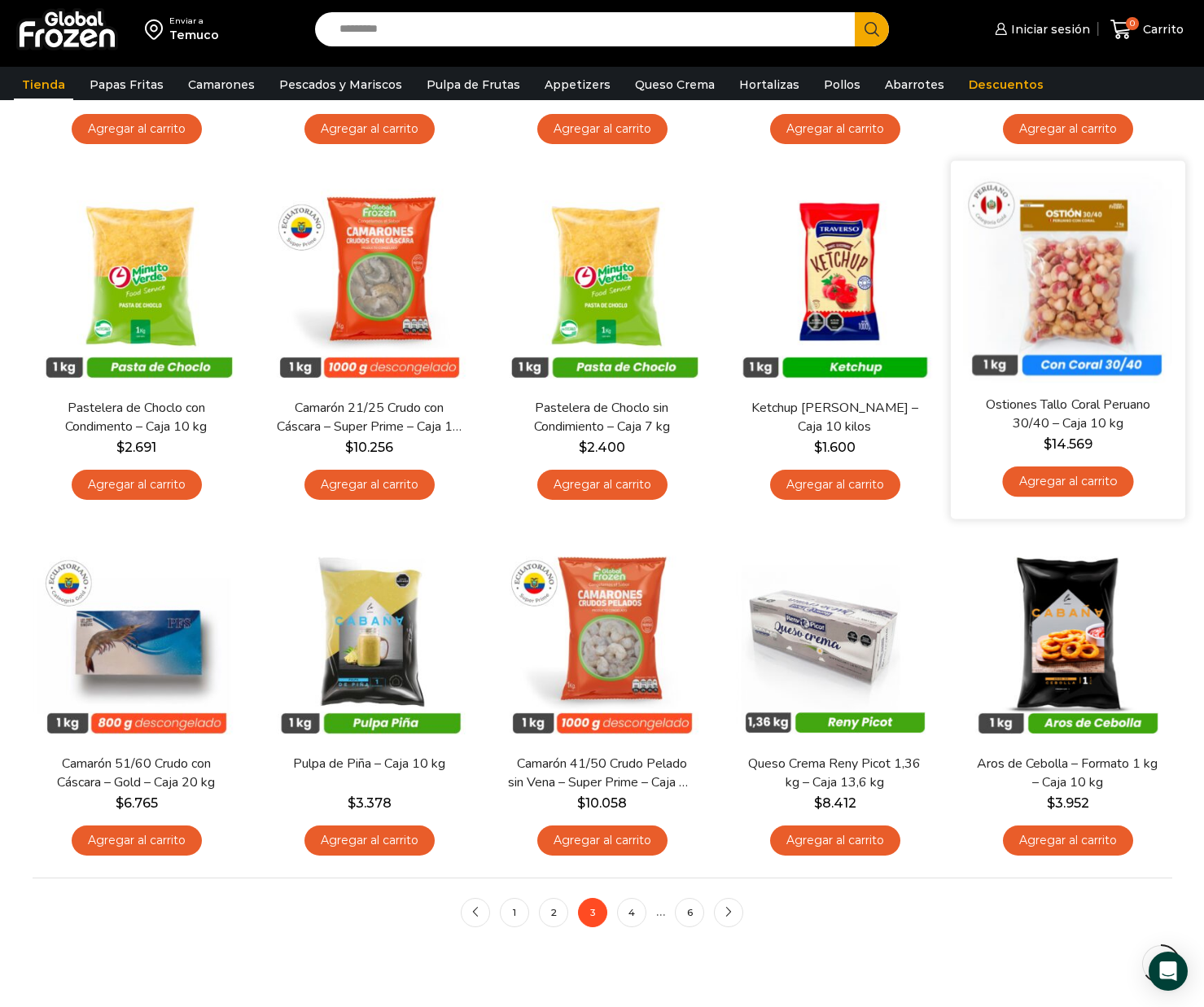
scroll to position [783, 0]
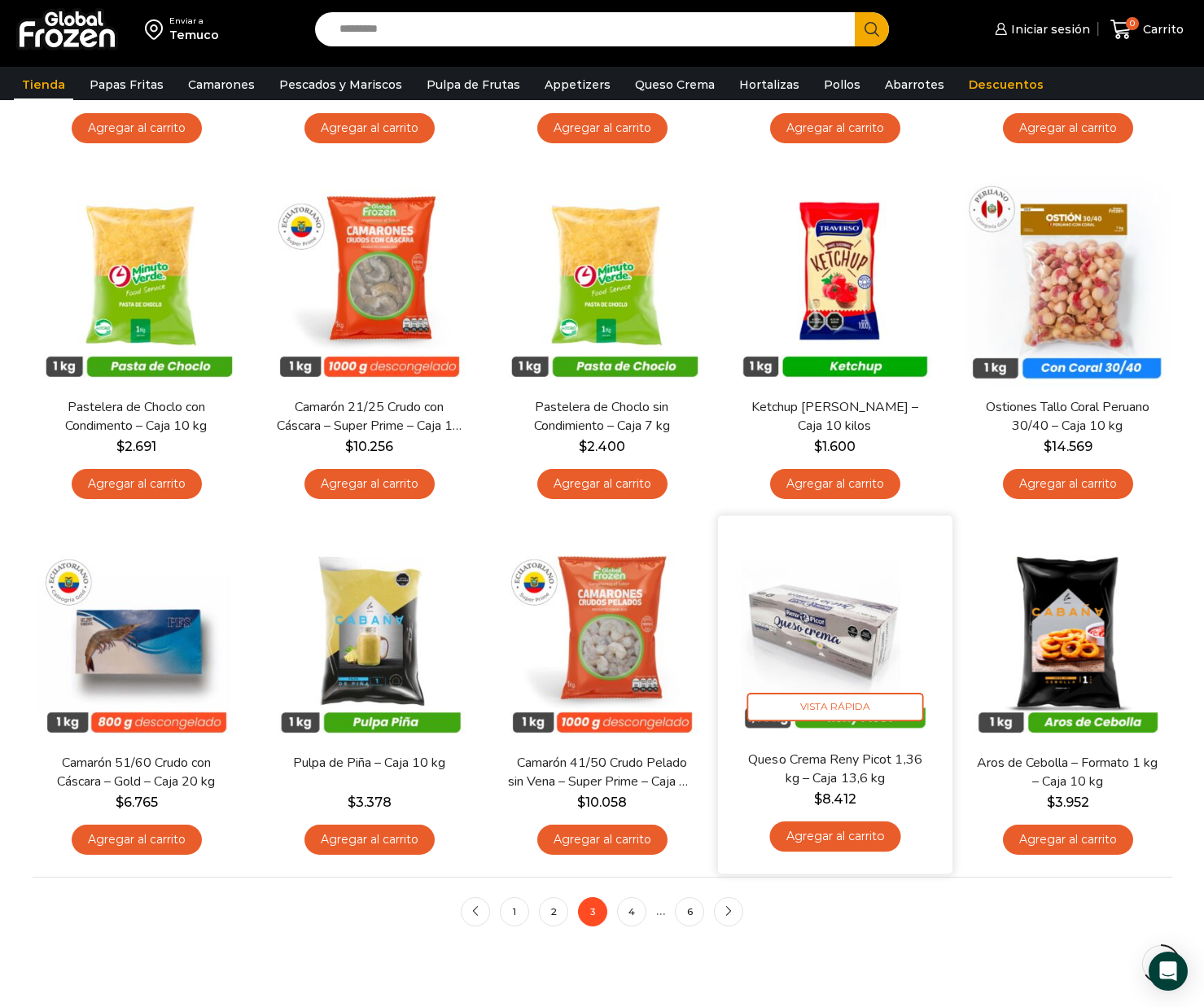
click at [860, 835] on link "Agregar al carrito" at bounding box center [834, 836] width 131 height 30
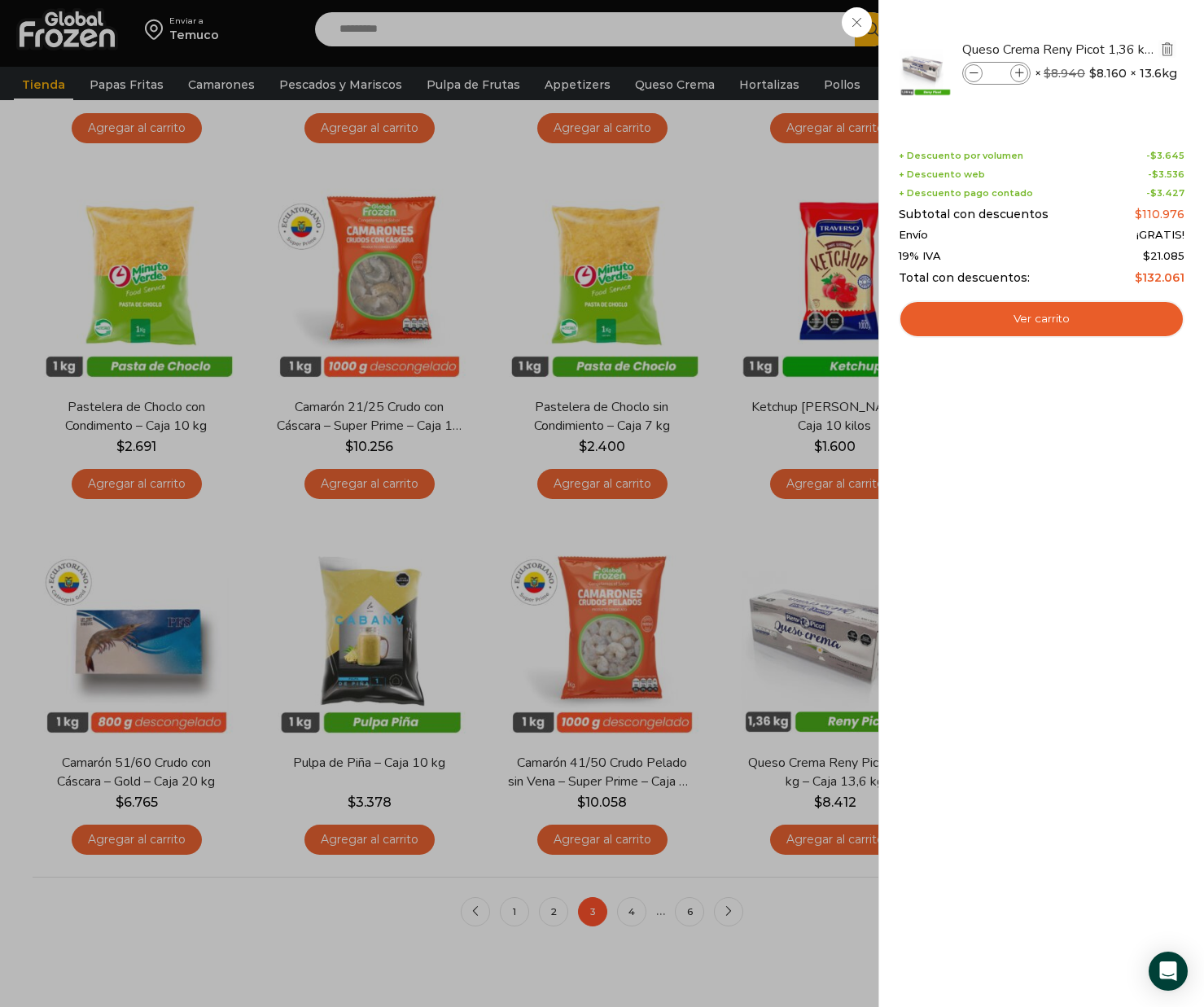
click at [1165, 49] on img "Eliminar Queso Crema Reny Picot 1,36 kg - Caja 13,6 kg del carrito" at bounding box center [1167, 48] width 15 height 15
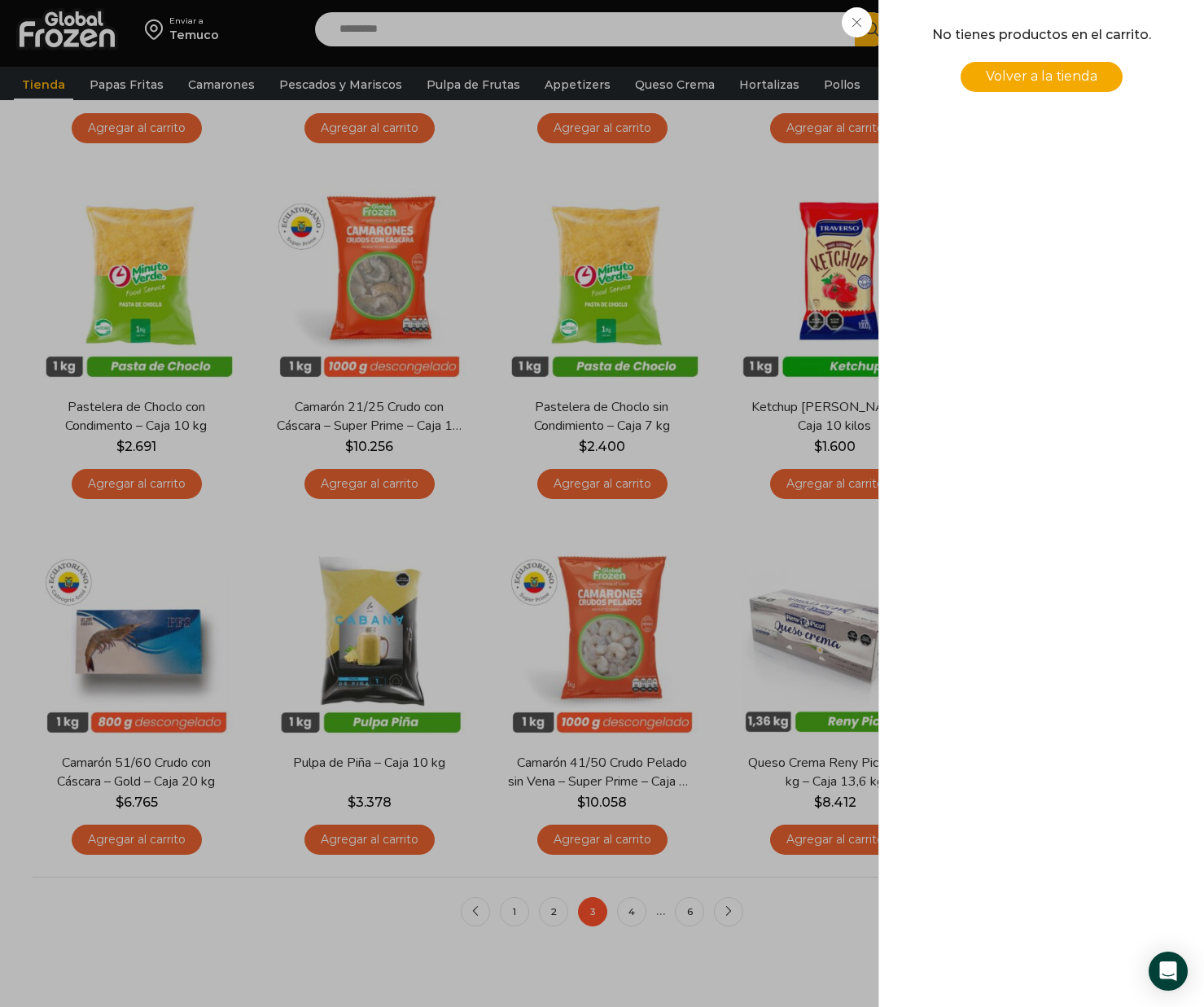
click at [1106, 25] on div "0 Carrito 0 0 Shopping Cart No tienes productos en el carrito. Volver a la tien…" at bounding box center [1146, 30] width 82 height 39
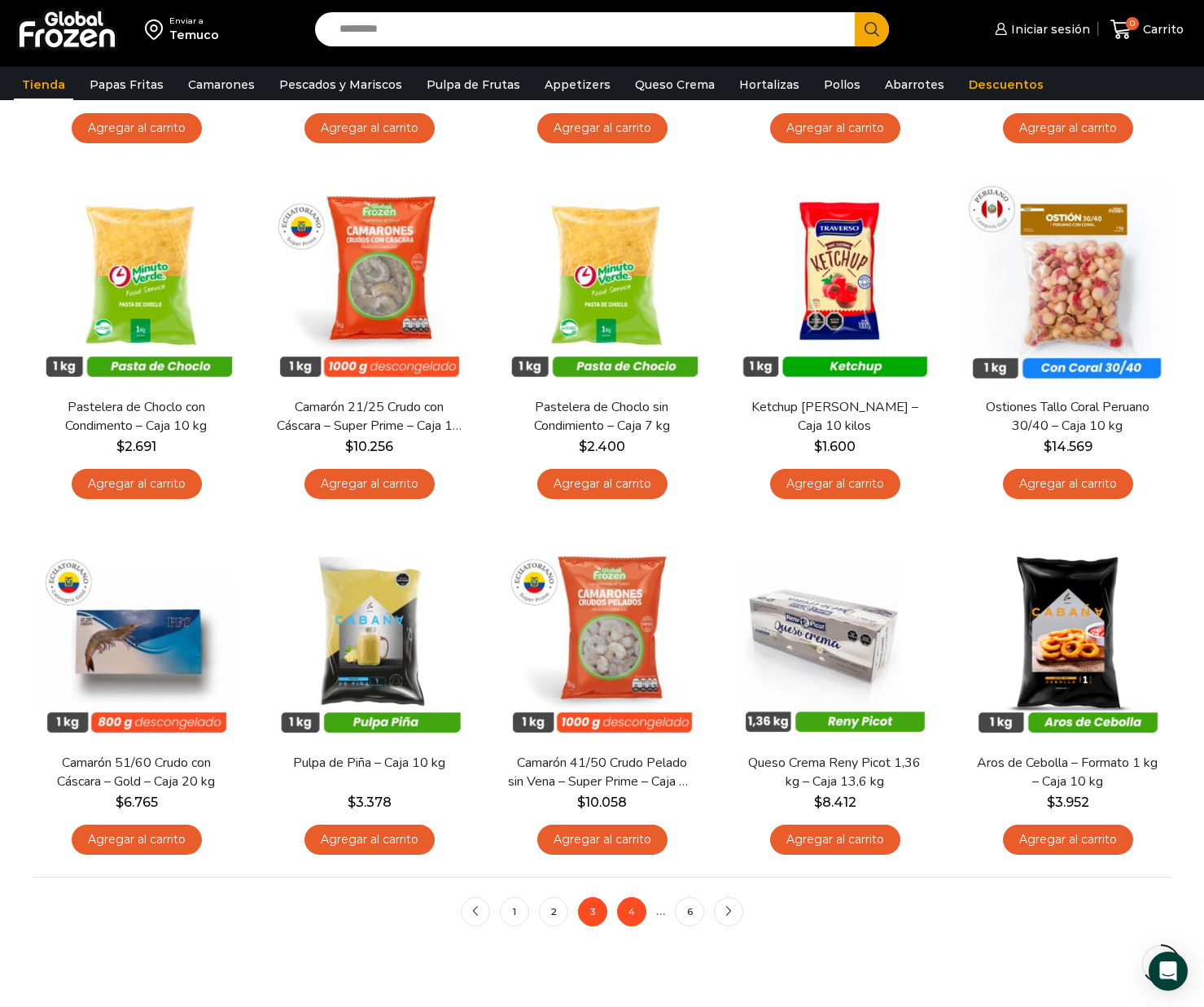
click at [635, 911] on link "4" at bounding box center [631, 911] width 29 height 29
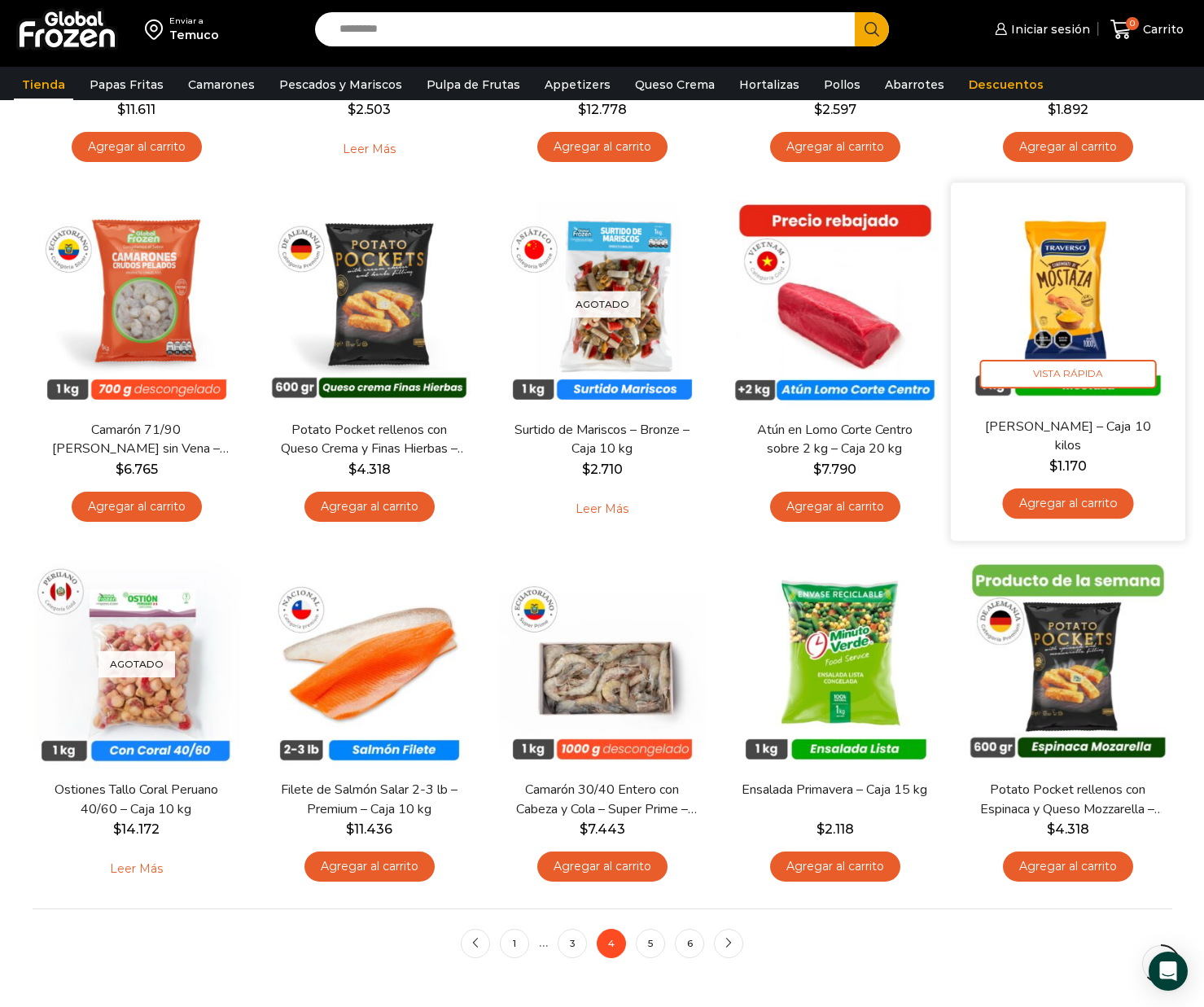
scroll to position [779, 0]
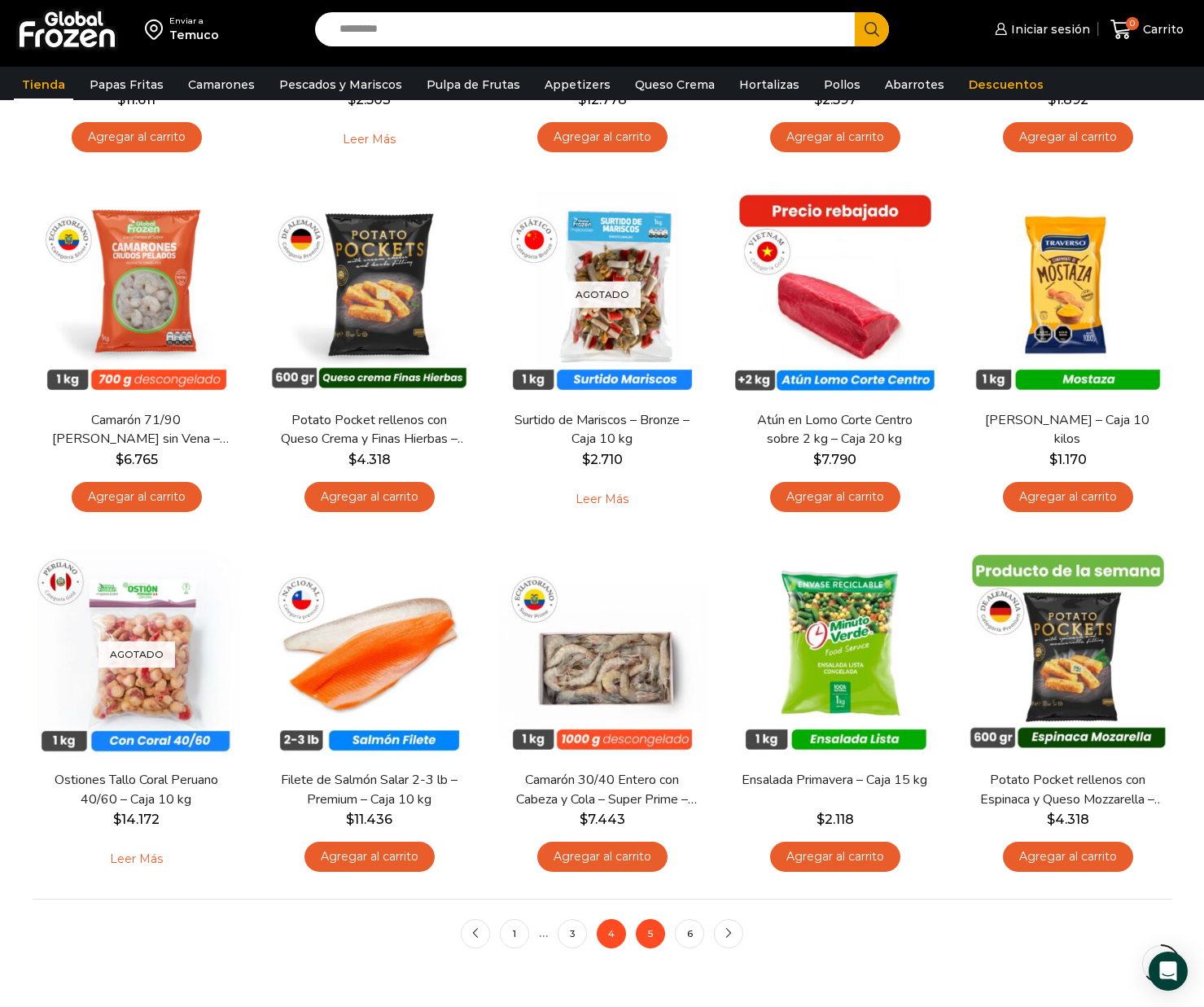
click at [651, 925] on link "5" at bounding box center [650, 933] width 29 height 29
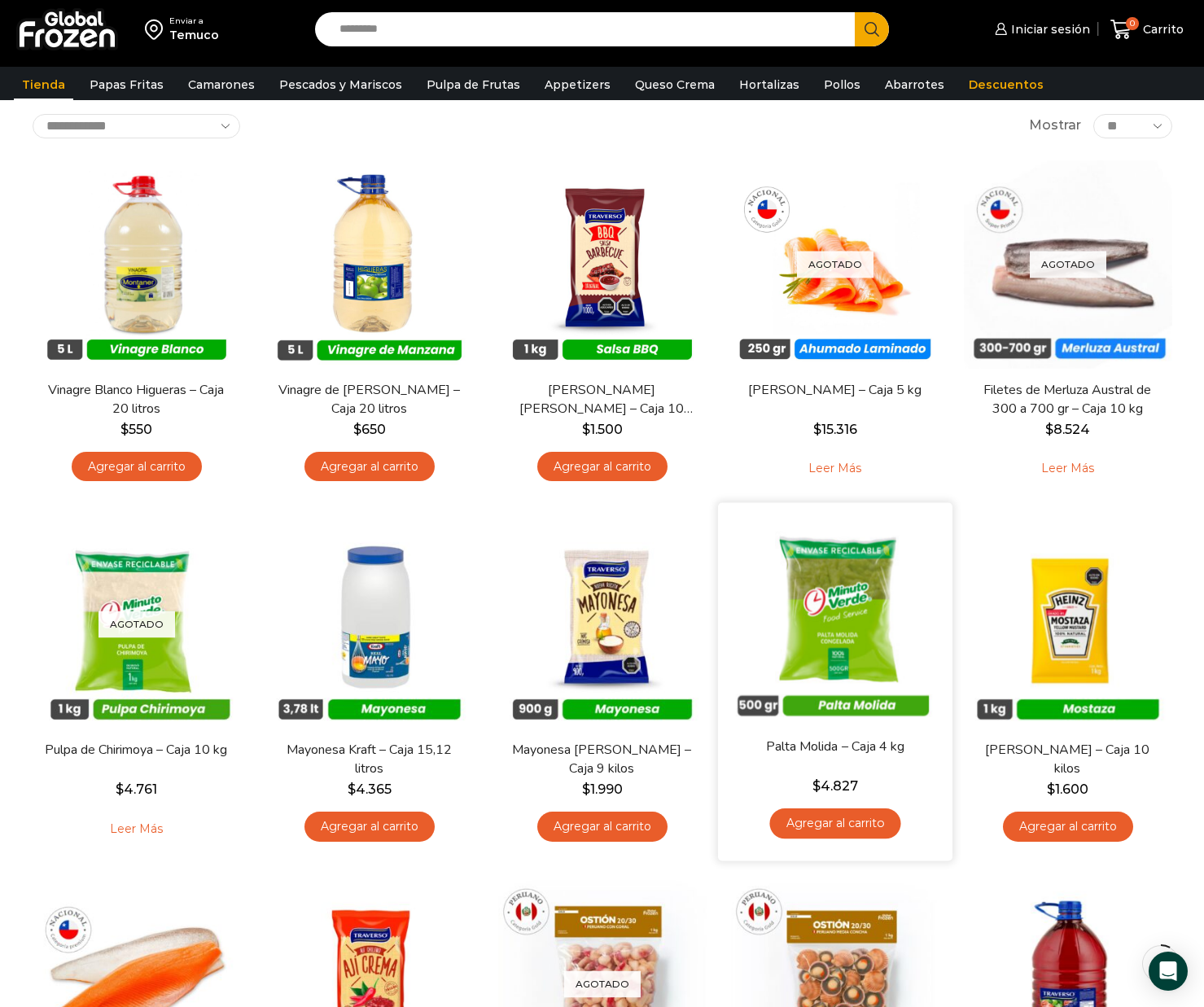
scroll to position [98, 0]
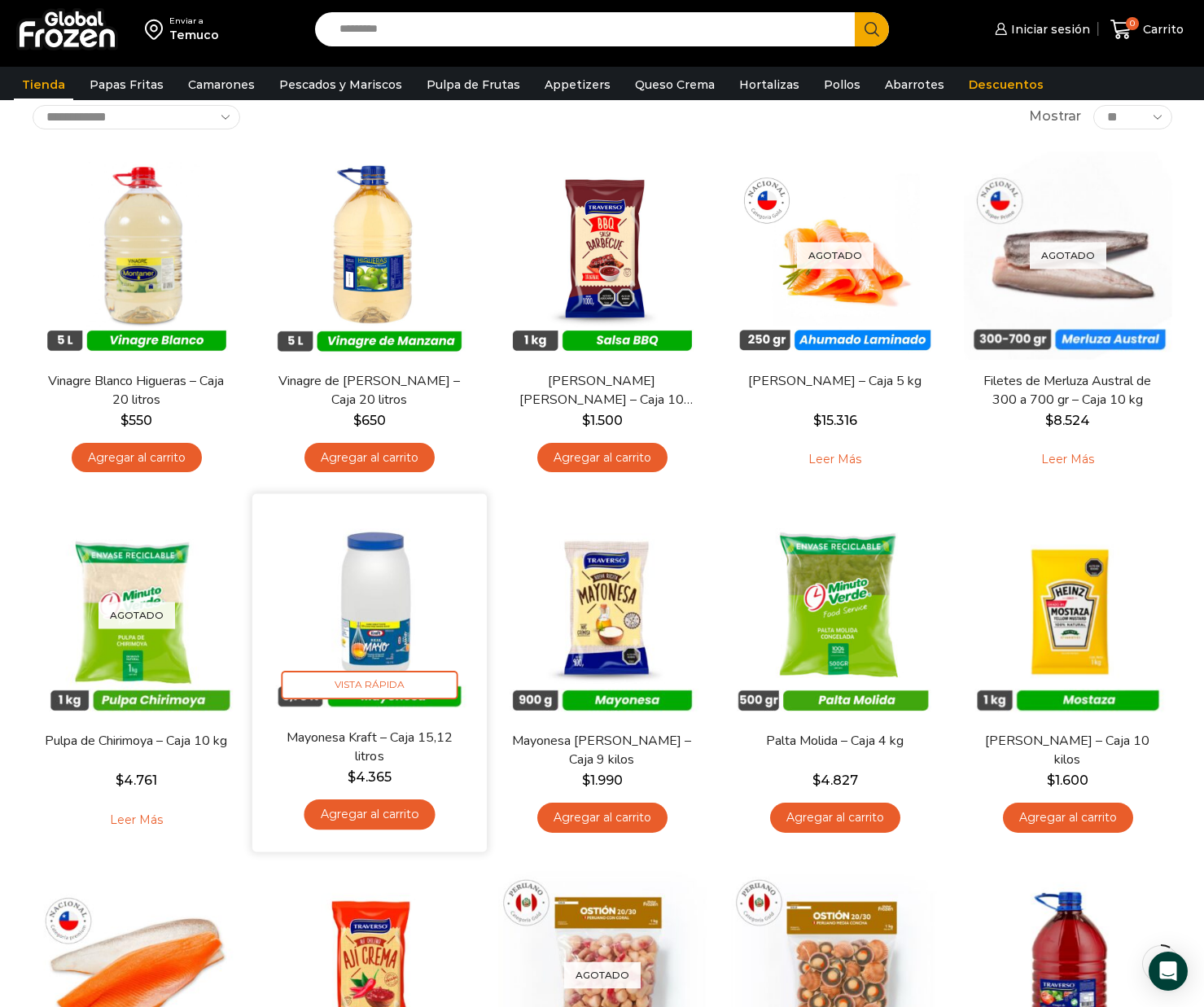
click at [397, 813] on link "Agregar al carrito" at bounding box center [368, 814] width 131 height 30
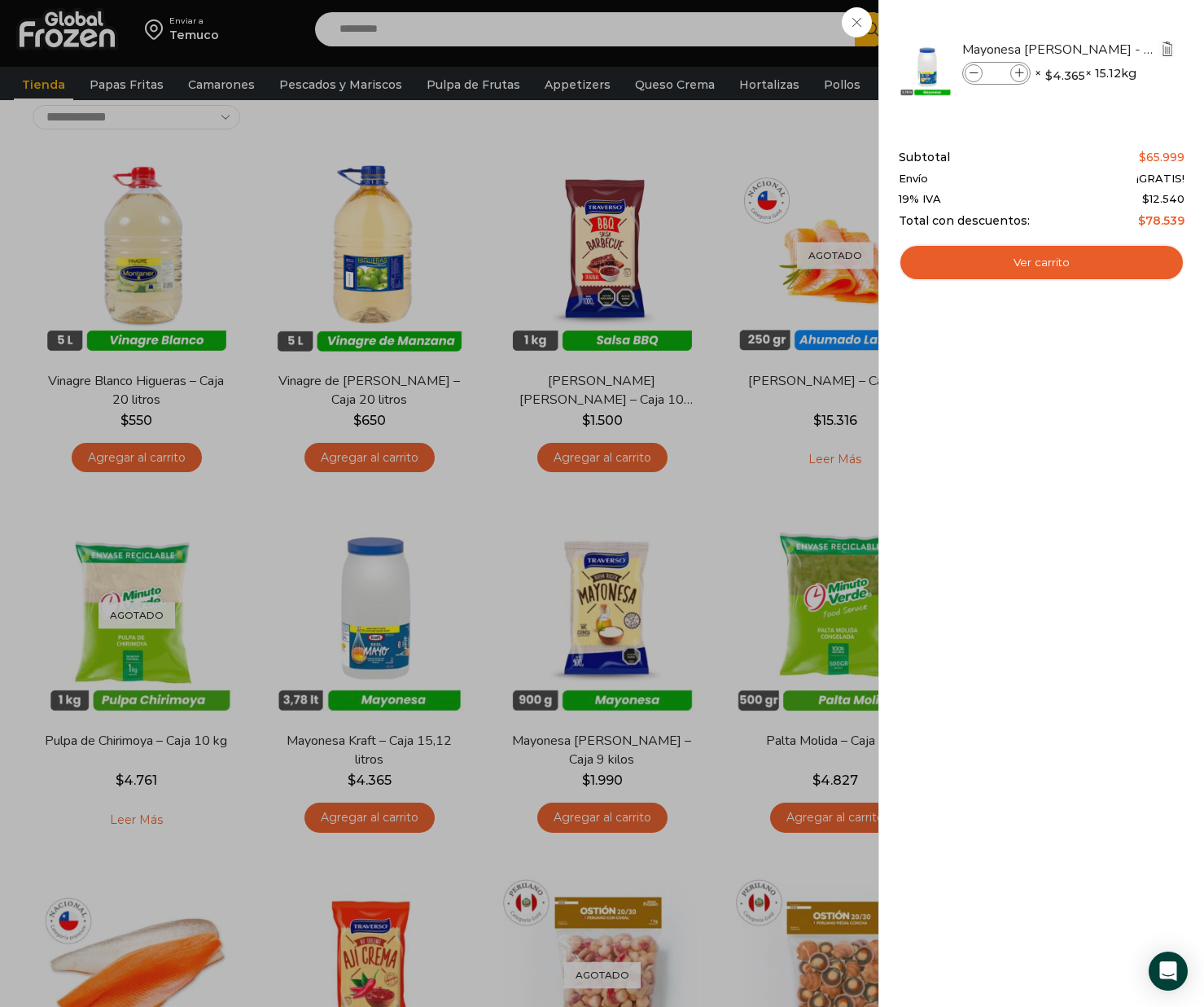
click at [1172, 46] on img "Eliminar Mayonesa Kraft - Caja 15,12 litros del carrito" at bounding box center [1167, 48] width 15 height 15
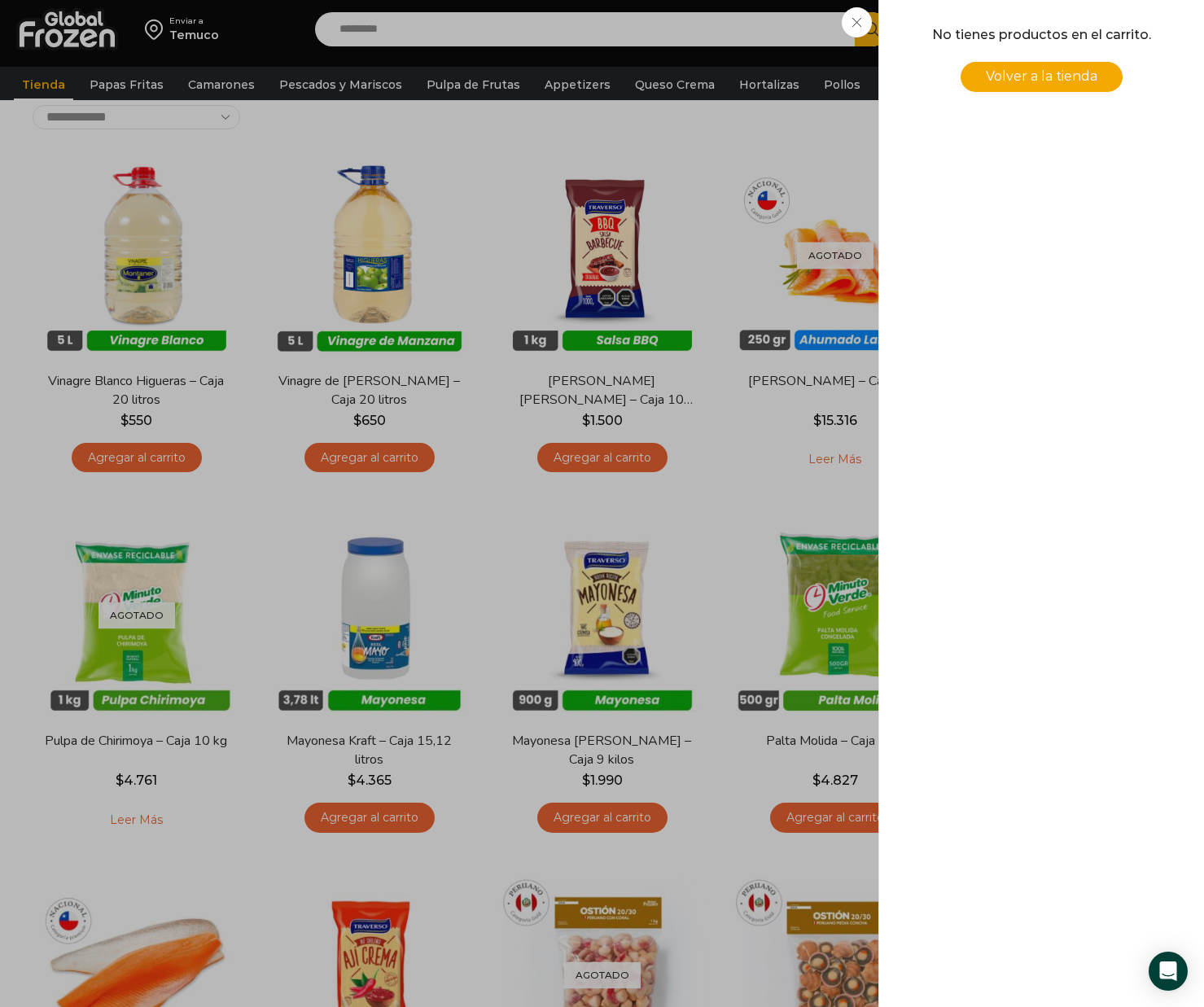
click at [1106, 19] on div "0 [GEOGRAPHIC_DATA] 0 0 Shopping Cart No tienes productos en el carrito. Volver…" at bounding box center [1146, 30] width 82 height 39
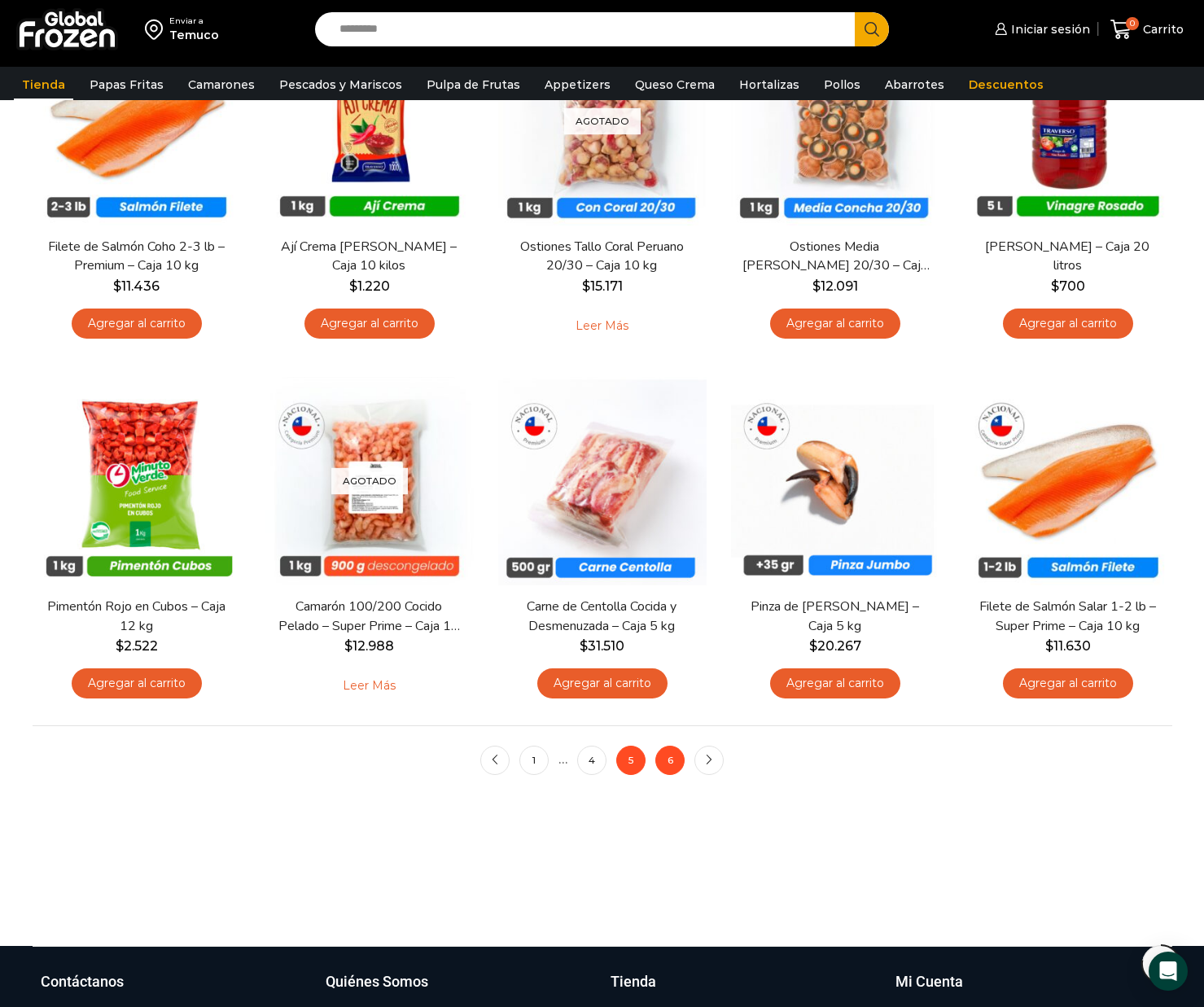
scroll to position [954, 0]
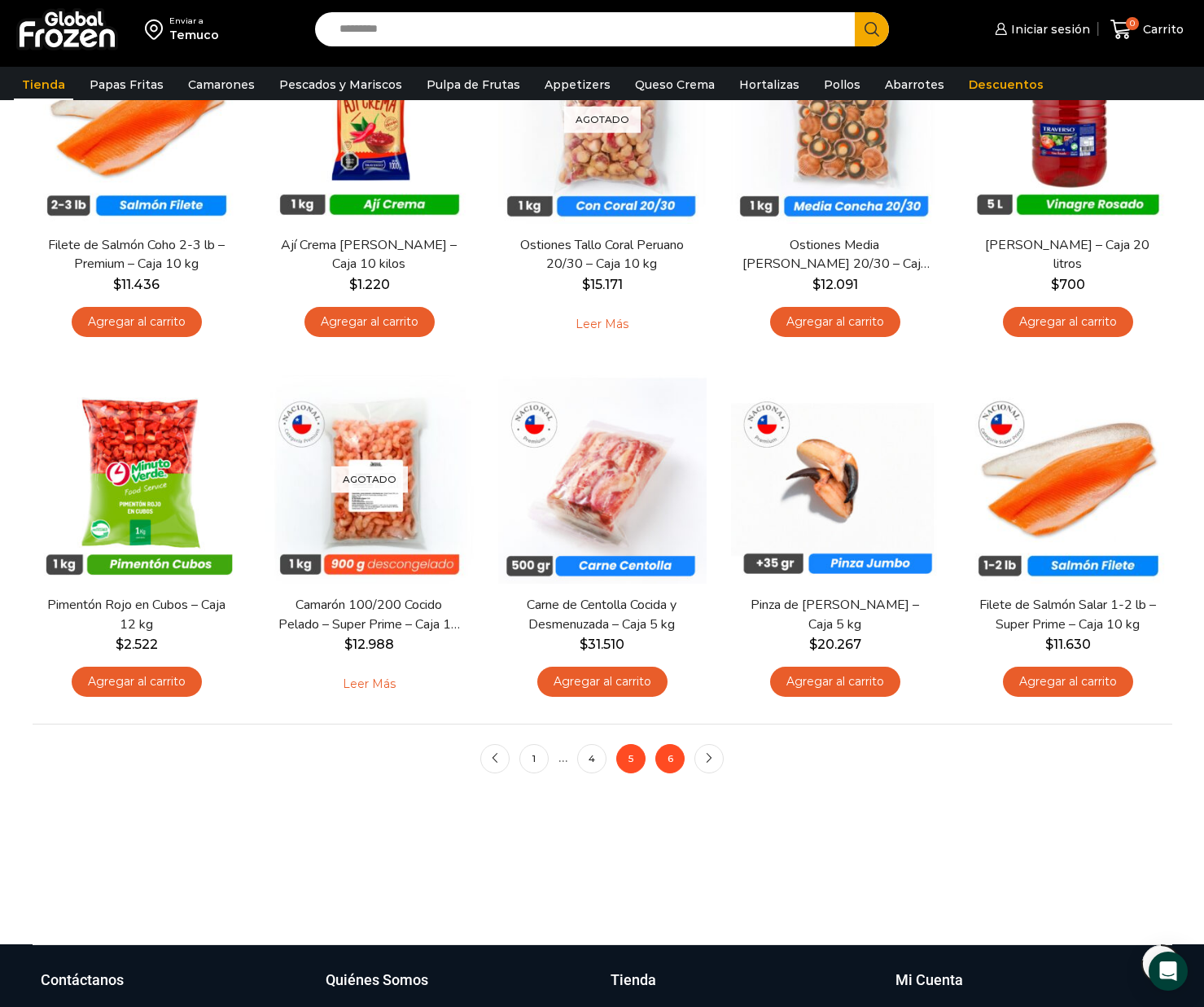
click at [674, 753] on link "6" at bounding box center [669, 758] width 29 height 29
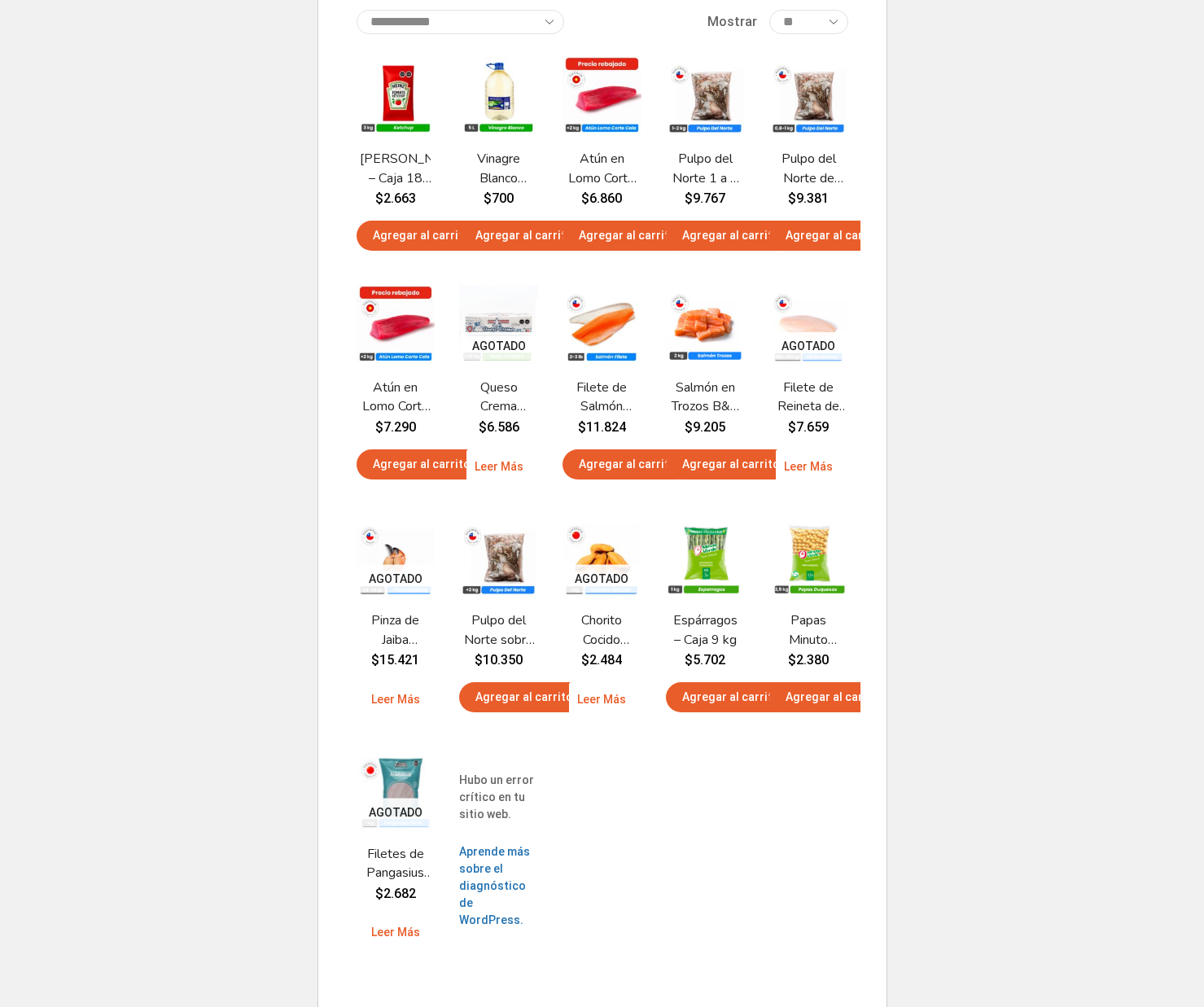
scroll to position [312, 0]
